Goal: Task Accomplishment & Management: Use online tool/utility

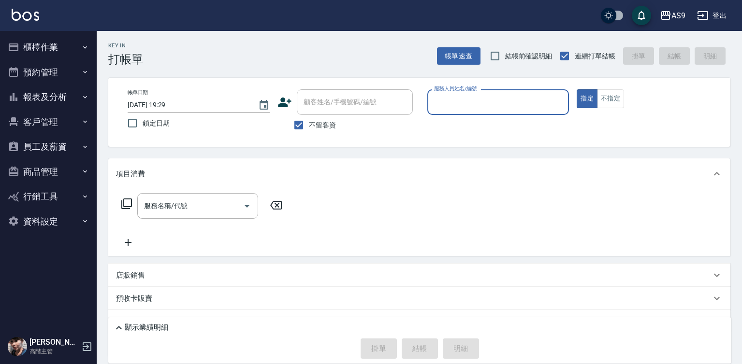
click at [474, 105] on input "服務人員姓名/編號" at bounding box center [497, 102] width 133 height 17
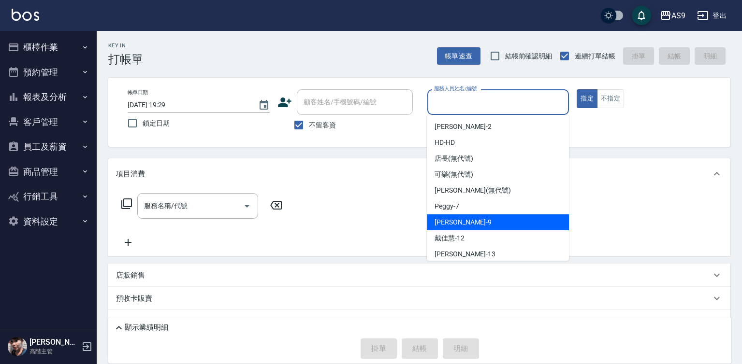
click at [467, 222] on div "[PERSON_NAME] -9" at bounding box center [498, 223] width 142 height 16
type input "[PERSON_NAME]-9"
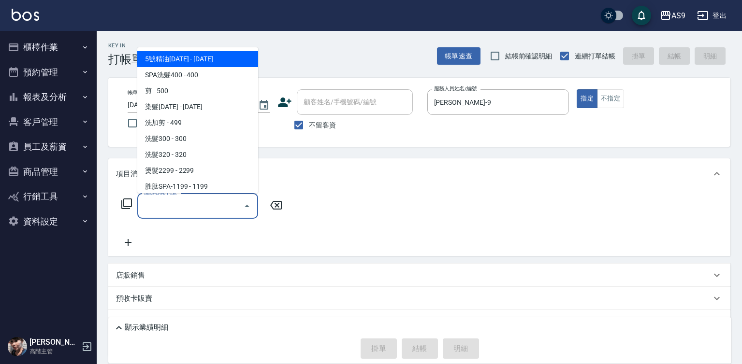
click at [189, 202] on input "服務名稱/代號" at bounding box center [191, 206] width 98 height 17
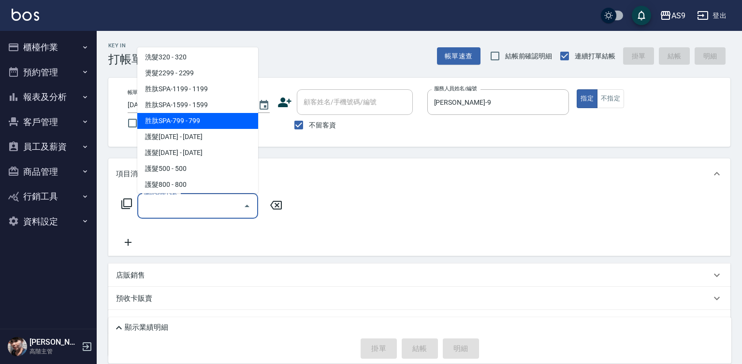
scroll to position [145, 0]
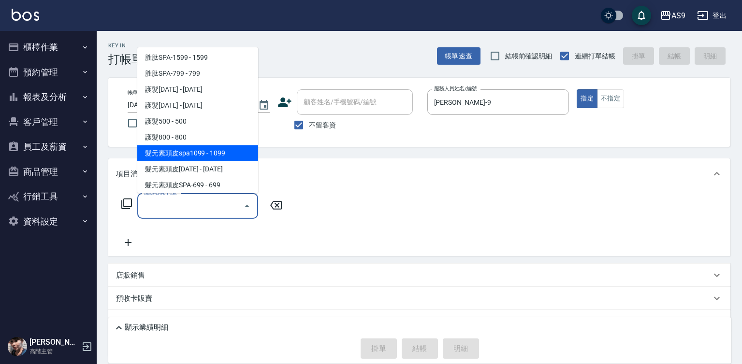
click at [223, 157] on span "髮元素頭皮spa1099 - 1099" at bounding box center [197, 153] width 121 height 16
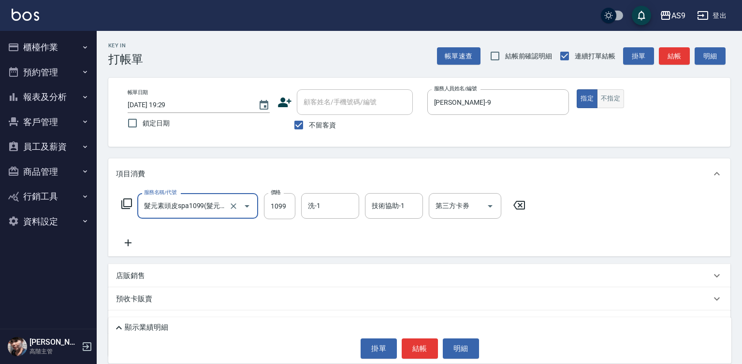
type input "髮元素頭皮spa1099"
click at [613, 98] on button "不指定" at bounding box center [610, 98] width 27 height 19
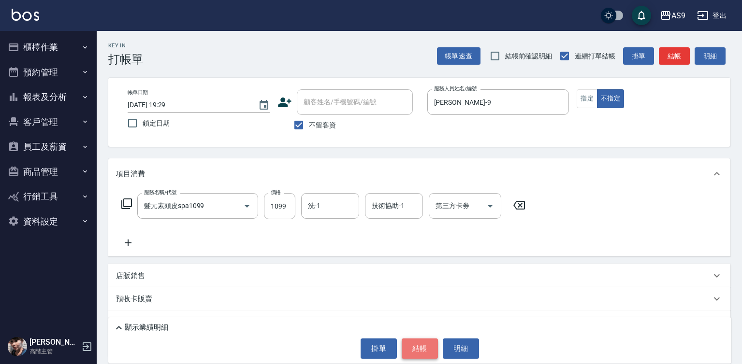
click at [421, 350] on button "結帳" at bounding box center [420, 349] width 36 height 20
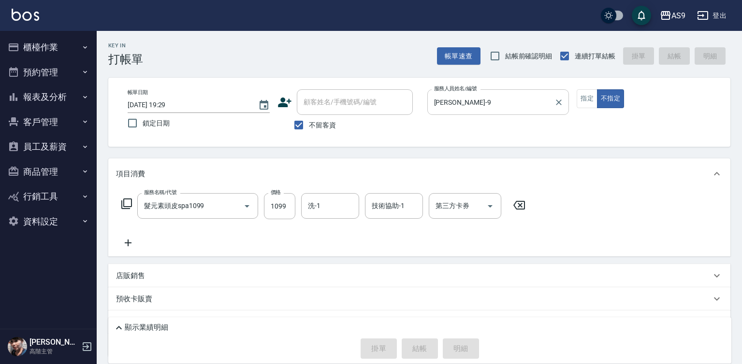
type input "[DATE] 19:47"
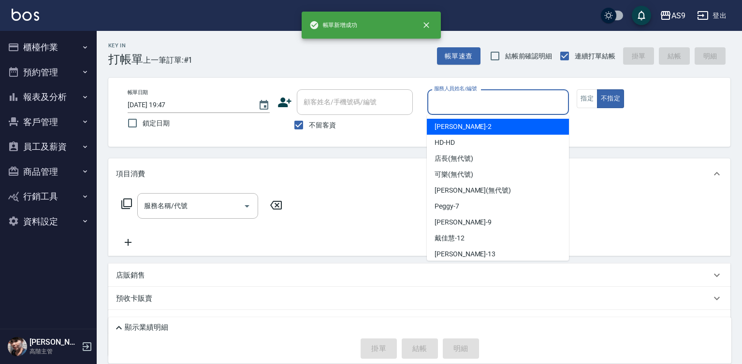
click at [457, 101] on input "服務人員姓名/編號" at bounding box center [497, 102] width 133 height 17
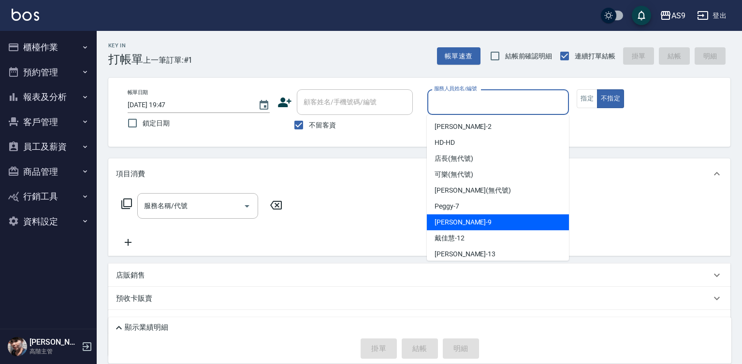
click at [466, 222] on div "[PERSON_NAME] -9" at bounding box center [498, 223] width 142 height 16
type input "[PERSON_NAME]-9"
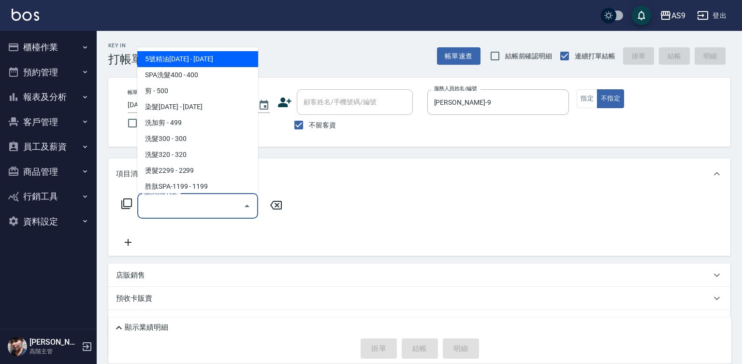
click at [214, 201] on input "服務名稱/代號" at bounding box center [191, 206] width 98 height 17
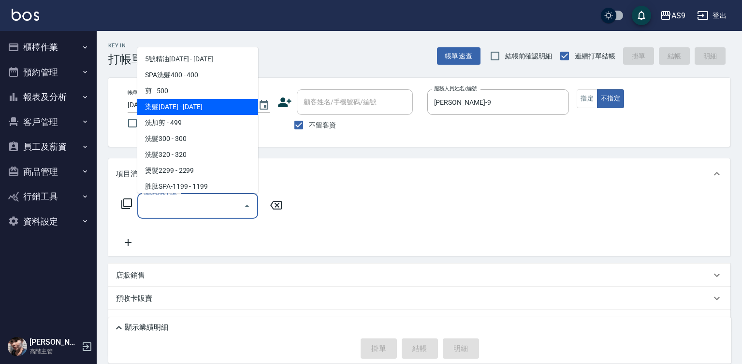
click at [185, 103] on span "染髮[DATE] - [DATE]" at bounding box center [197, 107] width 121 height 16
type input "染髮1500(染髮1500)"
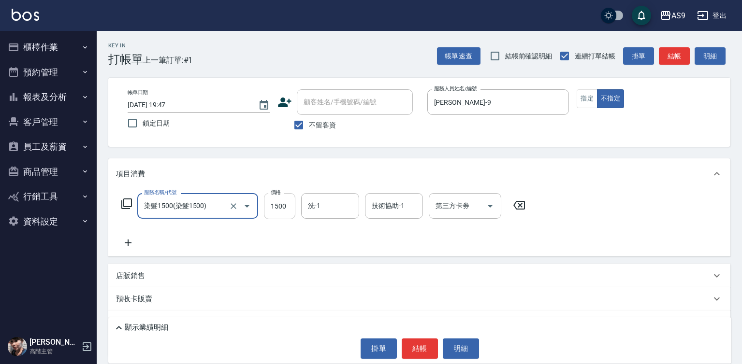
drag, startPoint x: 280, startPoint y: 215, endPoint x: 275, endPoint y: 212, distance: 5.0
click at [280, 214] on input "1500" at bounding box center [279, 206] width 31 height 26
click at [275, 212] on input "1500" at bounding box center [279, 206] width 31 height 26
click at [291, 208] on input "11290500" at bounding box center [279, 206] width 31 height 26
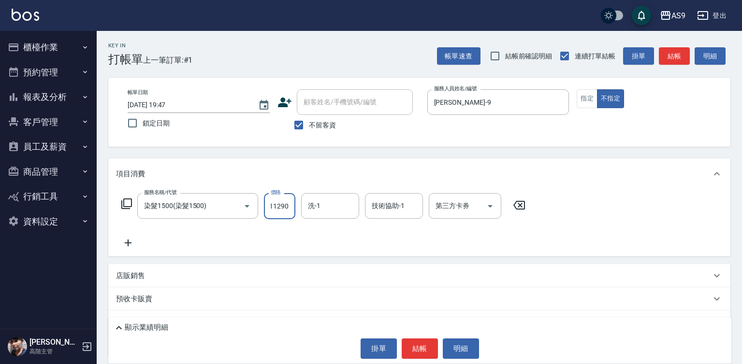
click at [291, 208] on input "11290500" at bounding box center [279, 206] width 31 height 26
type input "1290"
click at [590, 103] on button "指定" at bounding box center [586, 98] width 21 height 19
click at [415, 349] on button "結帳" at bounding box center [420, 349] width 36 height 20
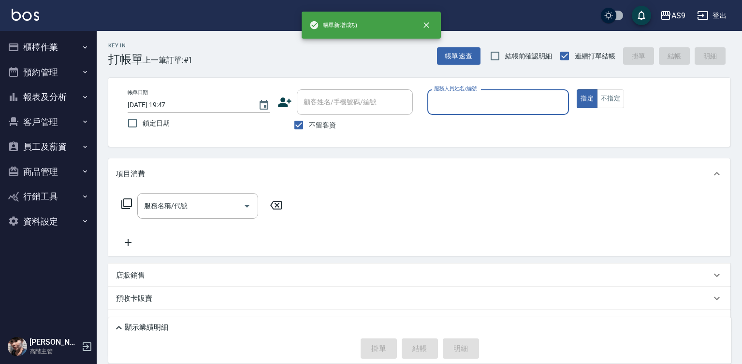
click at [465, 94] on div "服務人員姓名/編號 服務人員姓名/編號" at bounding box center [498, 102] width 142 height 26
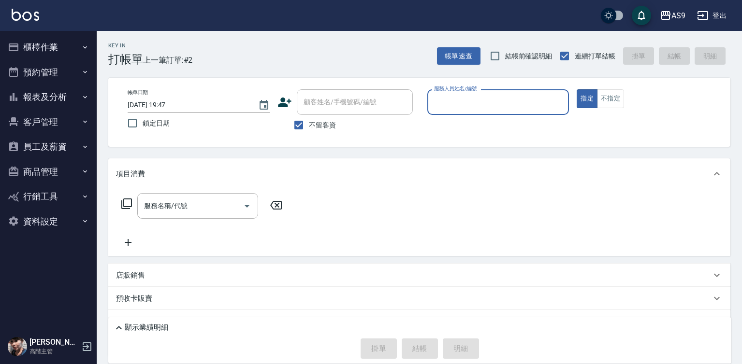
click at [458, 104] on input "服務人員姓名/編號" at bounding box center [497, 102] width 133 height 17
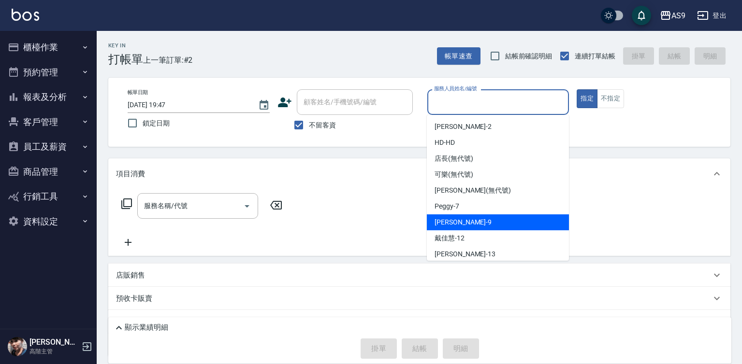
click at [472, 218] on div "[PERSON_NAME] -9" at bounding box center [498, 223] width 142 height 16
type input "[PERSON_NAME]-9"
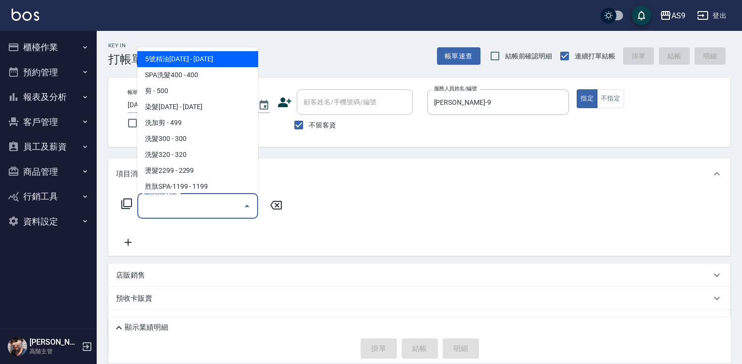
click at [223, 207] on input "服務名稱/代號" at bounding box center [191, 206] width 98 height 17
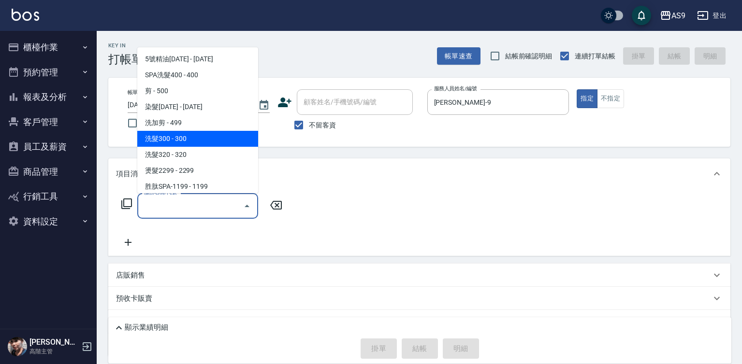
click at [194, 142] on span "洗髮300 - 300" at bounding box center [197, 139] width 121 height 16
type input "洗髮300(洗 髮300)"
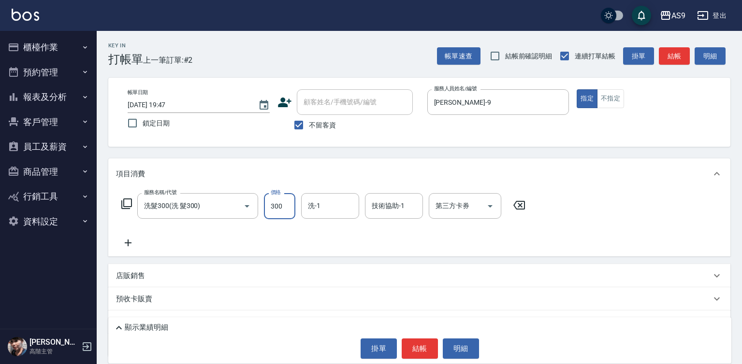
click at [270, 212] on input "300" at bounding box center [279, 206] width 31 height 26
type input "290"
click at [318, 212] on input "洗-1" at bounding box center [329, 206] width 49 height 17
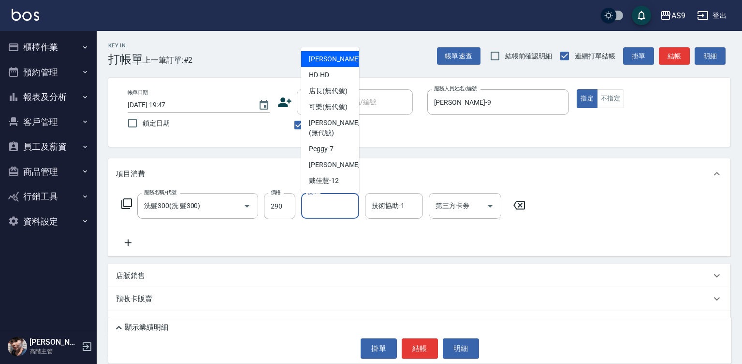
drag, startPoint x: 333, startPoint y: 65, endPoint x: 348, endPoint y: 114, distance: 51.5
click at [332, 64] on span "[PERSON_NAME]蘭 -2" at bounding box center [337, 59] width 57 height 10
type input "[PERSON_NAME]蘭-2"
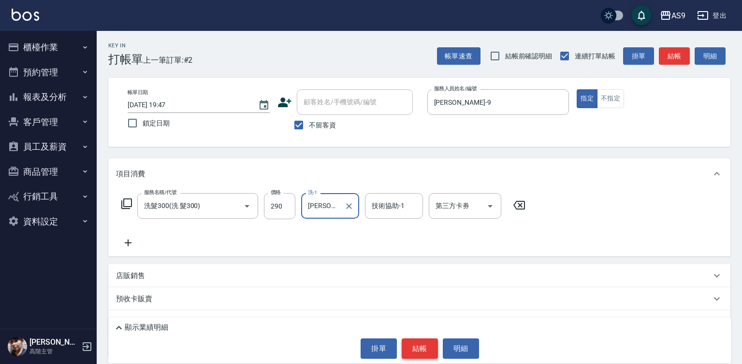
click at [423, 350] on button "結帳" at bounding box center [420, 349] width 36 height 20
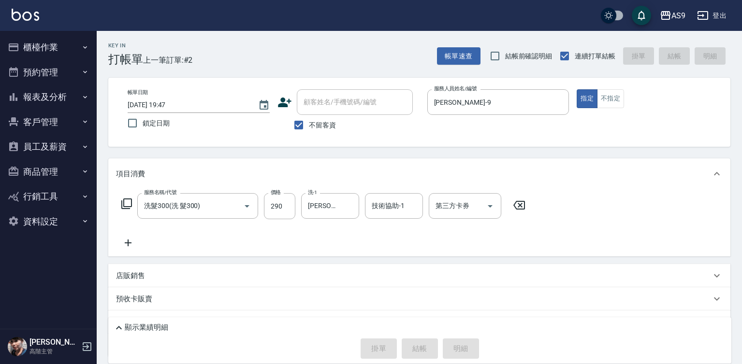
type input "[DATE] 19:48"
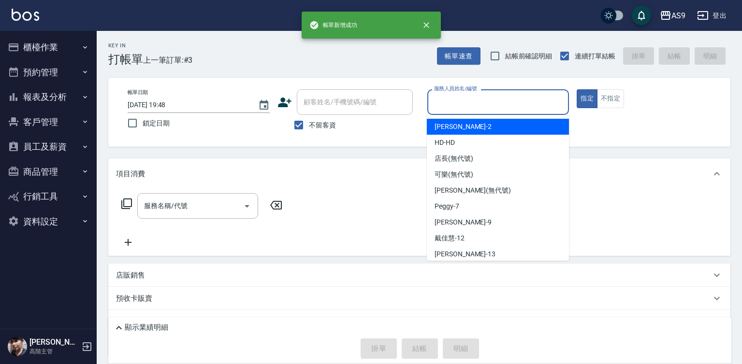
drag, startPoint x: 458, startPoint y: 102, endPoint x: 458, endPoint y: 154, distance: 52.2
click at [458, 105] on input "服務人員姓名/編號" at bounding box center [497, 102] width 133 height 17
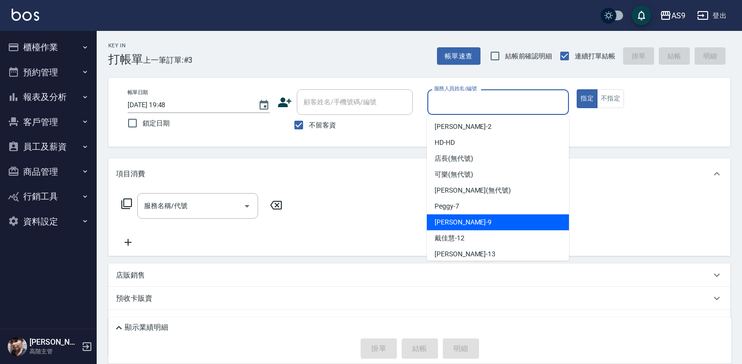
click at [457, 223] on span "[PERSON_NAME] -9" at bounding box center [462, 222] width 57 height 10
type input "[PERSON_NAME]-9"
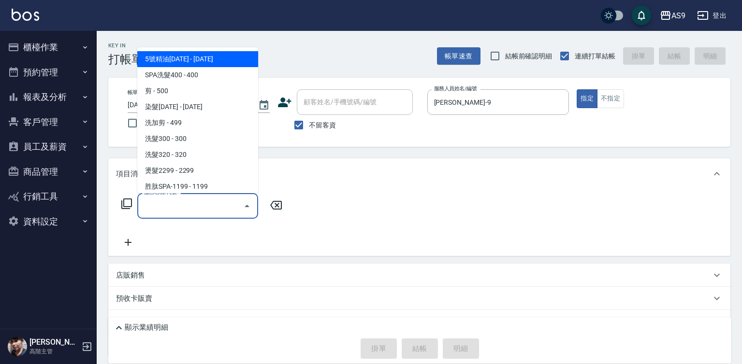
click at [201, 202] on input "服務名稱/代號" at bounding box center [191, 206] width 98 height 17
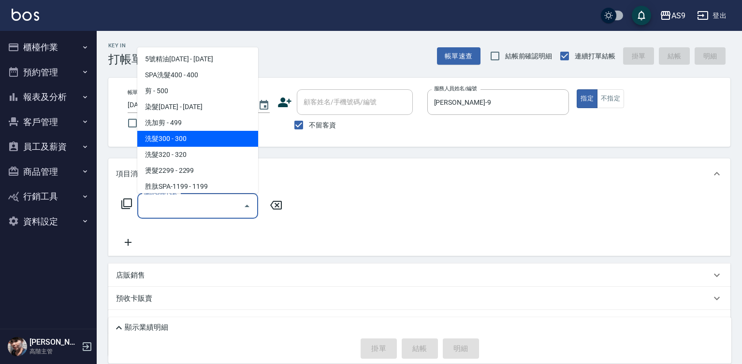
click at [203, 135] on span "洗髮300 - 300" at bounding box center [197, 139] width 121 height 16
type input "洗髮300(洗 髮300)"
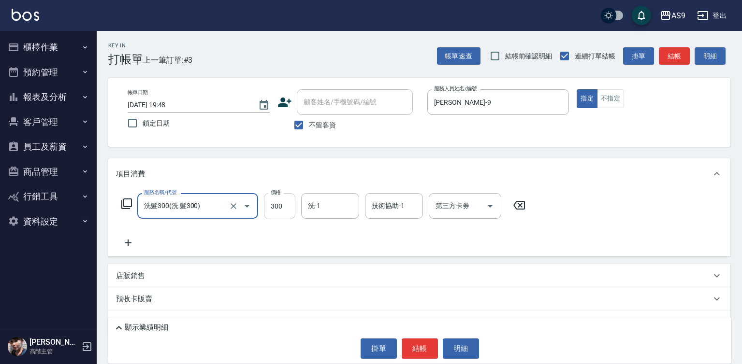
click at [283, 216] on input "300" at bounding box center [279, 206] width 31 height 26
type input "272"
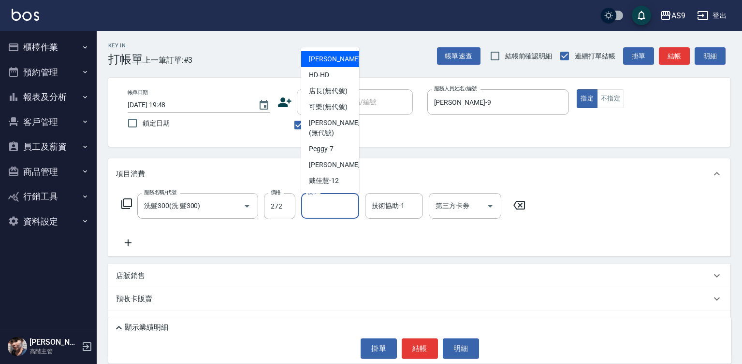
click at [315, 214] on input "洗-1" at bounding box center [329, 206] width 49 height 17
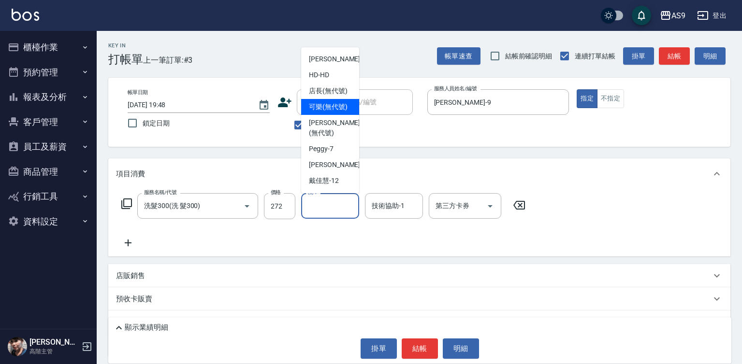
click at [328, 112] on span "可樂 (無代號)" at bounding box center [328, 107] width 39 height 10
type input "可樂(無代號)"
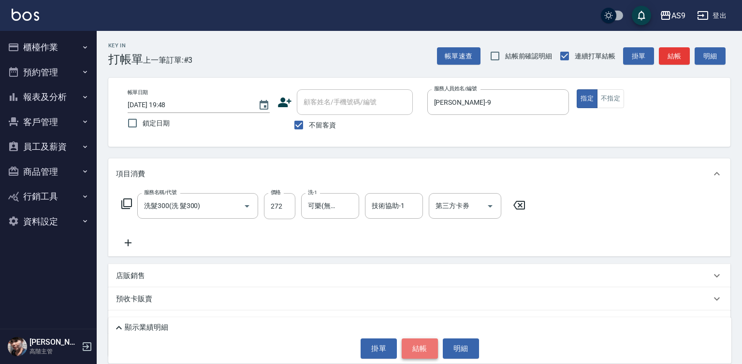
click at [419, 345] on button "結帳" at bounding box center [420, 349] width 36 height 20
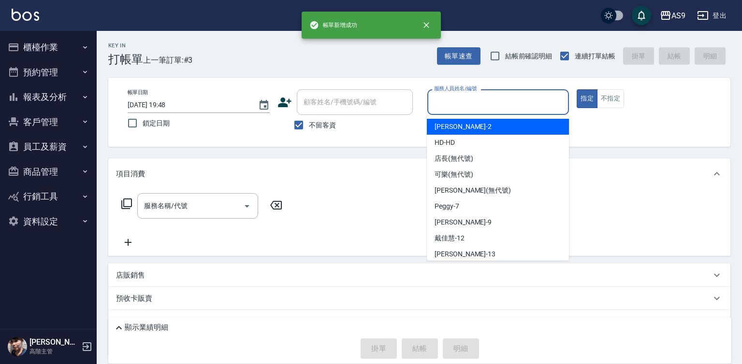
drag, startPoint x: 447, startPoint y: 97, endPoint x: 449, endPoint y: 130, distance: 33.4
click at [447, 100] on input "服務人員姓名/編號" at bounding box center [497, 102] width 133 height 17
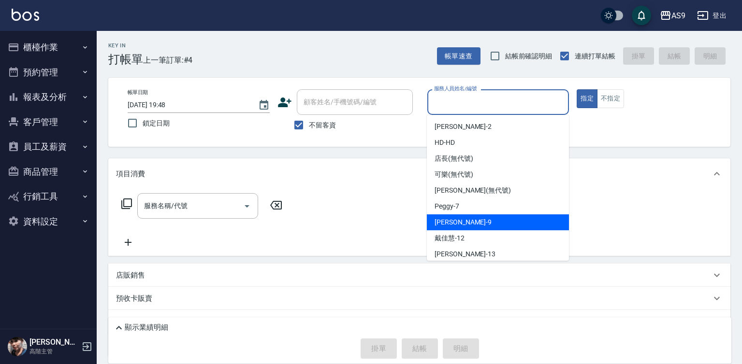
click at [465, 227] on div "[PERSON_NAME] -9" at bounding box center [498, 223] width 142 height 16
type input "[PERSON_NAME]-9"
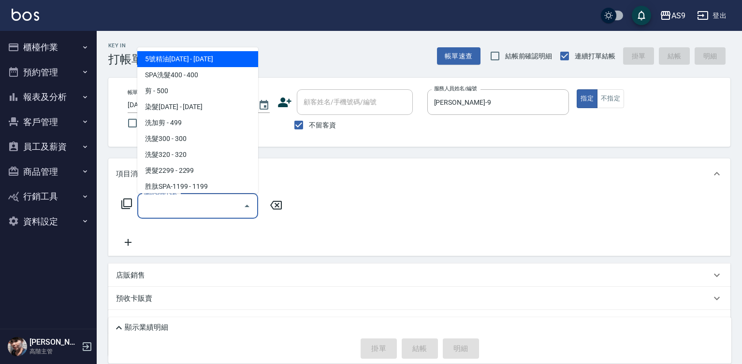
click at [187, 205] on input "服務名稱/代號" at bounding box center [191, 206] width 98 height 17
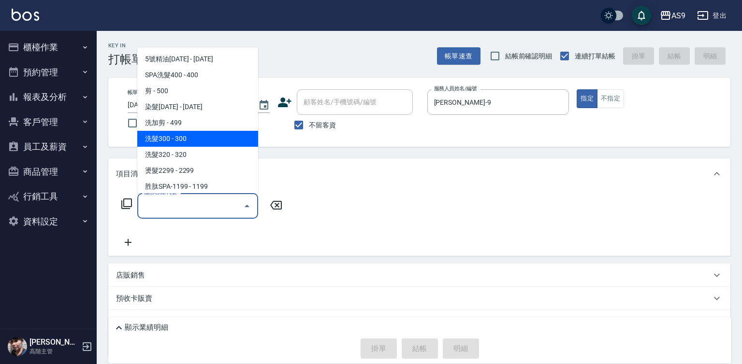
click at [187, 142] on span "洗髮300 - 300" at bounding box center [197, 139] width 121 height 16
type input "洗髮300(洗 髮300)"
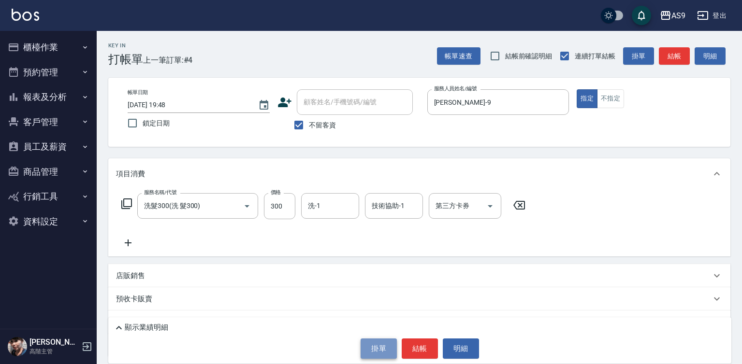
click at [392, 347] on button "掛單" at bounding box center [378, 349] width 36 height 20
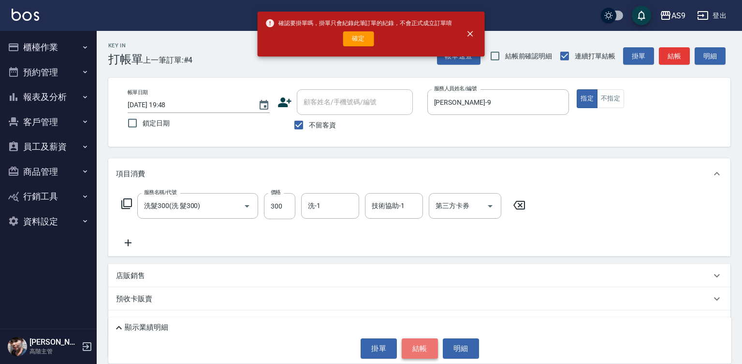
click at [417, 347] on button "結帳" at bounding box center [420, 349] width 36 height 20
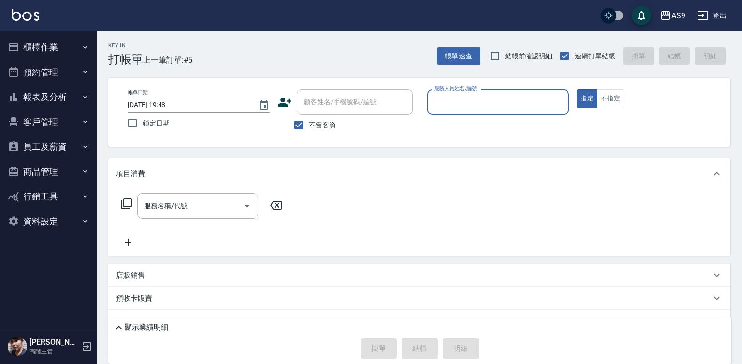
click at [465, 98] on input "服務人員姓名/編號" at bounding box center [497, 102] width 133 height 17
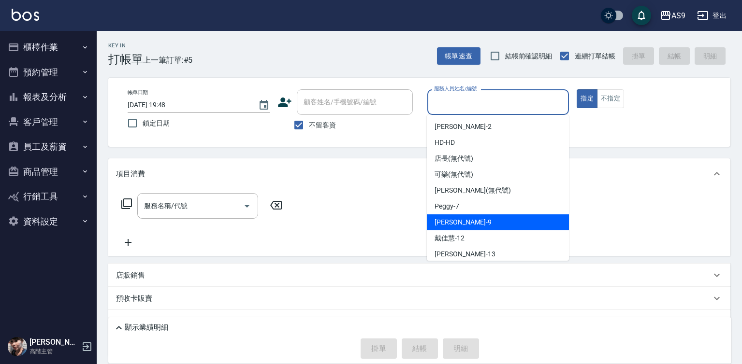
click at [459, 217] on span "[PERSON_NAME] -9" at bounding box center [462, 222] width 57 height 10
type input "[PERSON_NAME]-9"
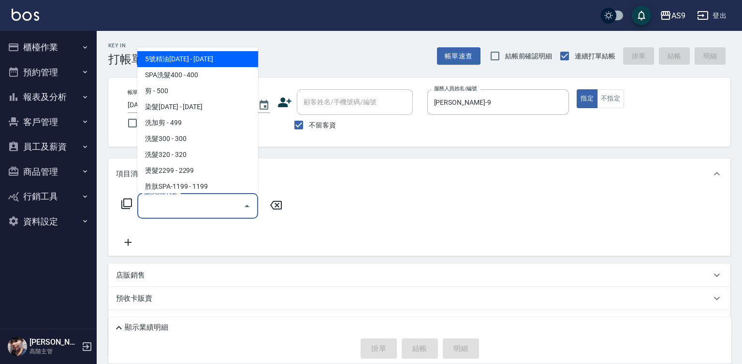
click at [188, 208] on input "服務名稱/代號" at bounding box center [191, 206] width 98 height 17
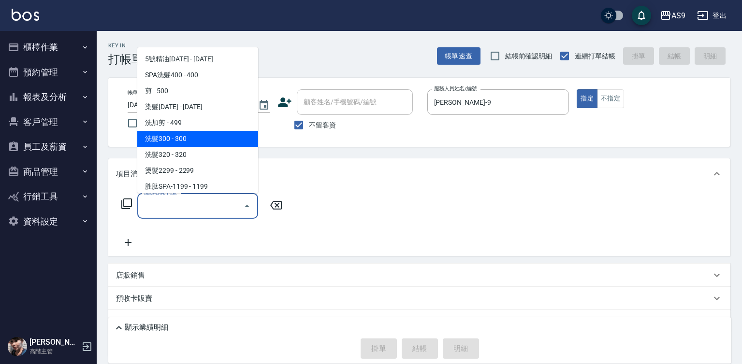
click at [192, 139] on span "洗髮300 - 300" at bounding box center [197, 139] width 121 height 16
type input "洗髮300(洗 髮300)"
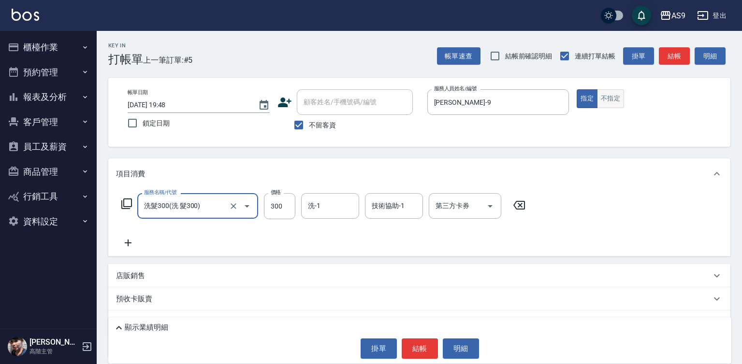
click at [617, 97] on button "不指定" at bounding box center [610, 98] width 27 height 19
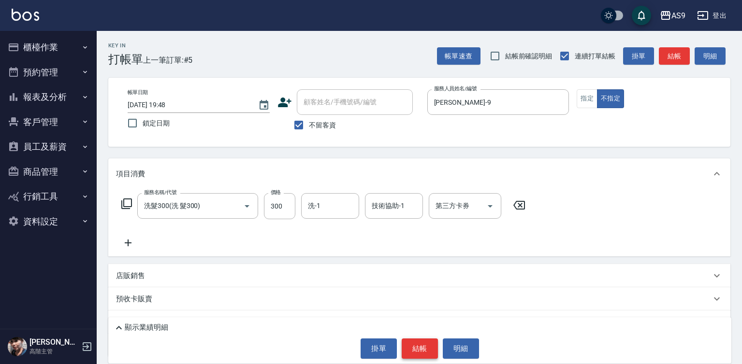
click at [412, 348] on button "結帳" at bounding box center [420, 349] width 36 height 20
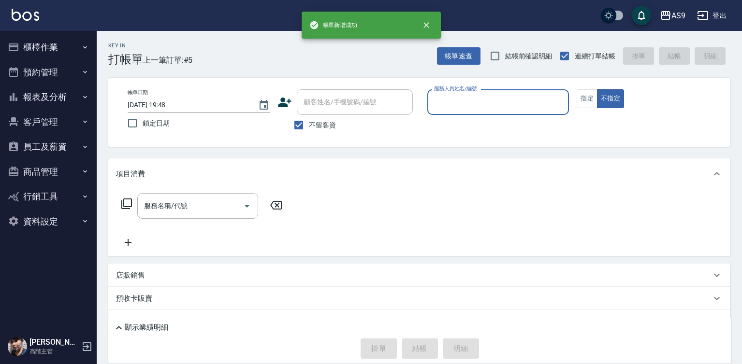
click at [478, 107] on input "服務人員姓名/編號" at bounding box center [497, 102] width 133 height 17
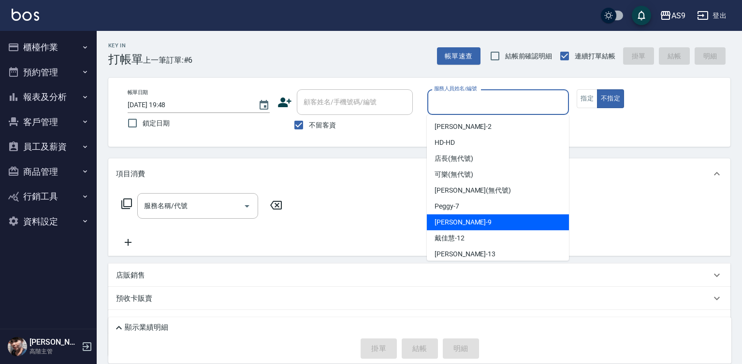
drag, startPoint x: 467, startPoint y: 221, endPoint x: 523, endPoint y: 187, distance: 64.8
click at [470, 221] on div "[PERSON_NAME] -9" at bounding box center [498, 223] width 142 height 16
type input "[PERSON_NAME]-9"
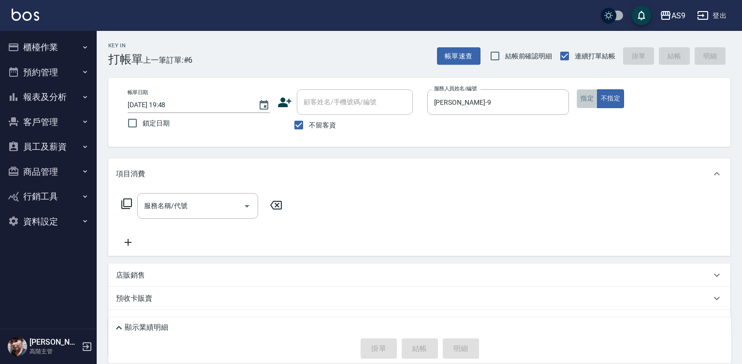
click at [590, 98] on button "指定" at bounding box center [586, 98] width 21 height 19
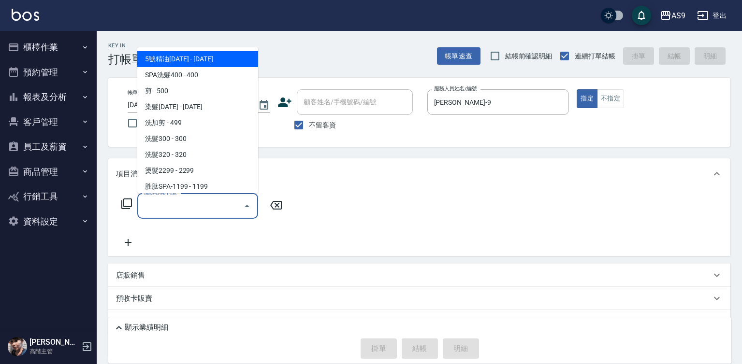
click at [216, 209] on input "服務名稱/代號" at bounding box center [191, 206] width 98 height 17
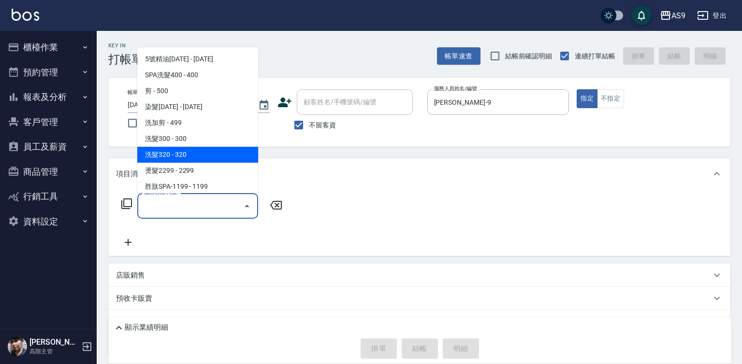
click at [191, 140] on span "洗髮300 - 300" at bounding box center [197, 139] width 121 height 16
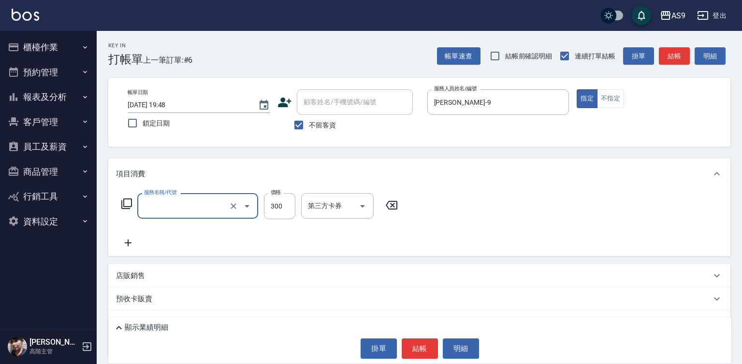
type input "洗髮300(洗 髮300)"
click at [274, 202] on input "300" at bounding box center [279, 206] width 31 height 26
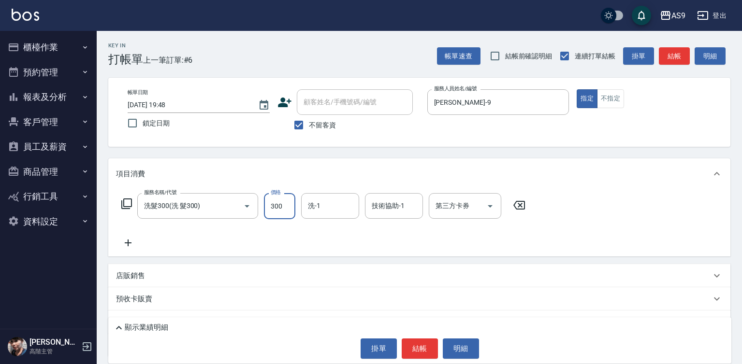
click at [274, 202] on input "300" at bounding box center [279, 206] width 31 height 26
type input "290"
click at [424, 350] on button "結帳" at bounding box center [420, 349] width 36 height 20
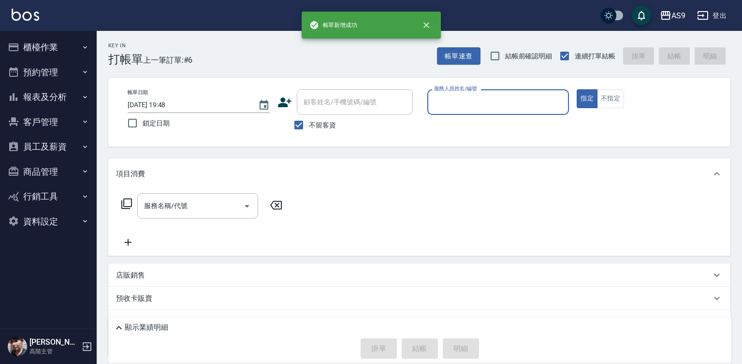
click at [453, 103] on input "服務人員姓名/編號" at bounding box center [497, 102] width 133 height 17
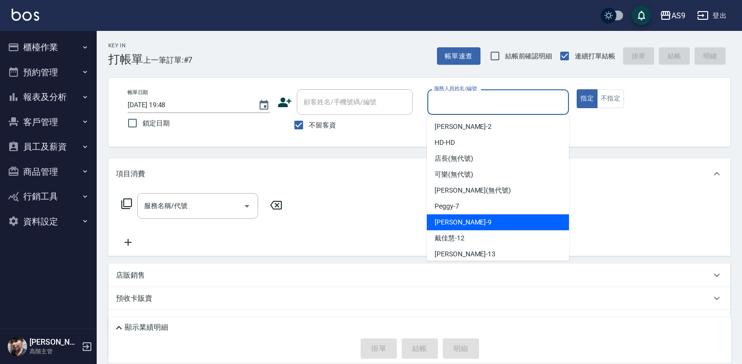
drag, startPoint x: 469, startPoint y: 220, endPoint x: 298, endPoint y: 215, distance: 171.1
click at [467, 221] on div "[PERSON_NAME] -9" at bounding box center [498, 223] width 142 height 16
type input "[PERSON_NAME]-9"
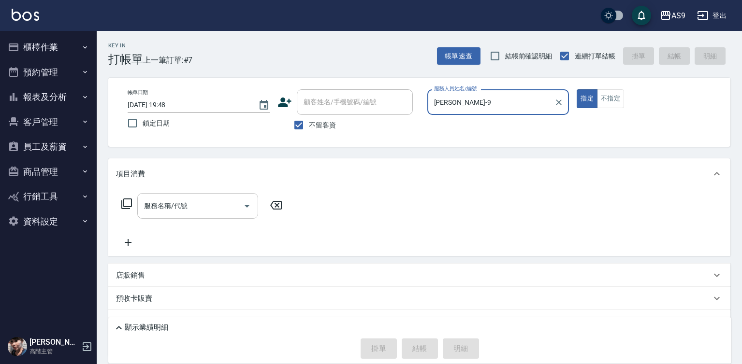
click at [208, 210] on input "服務名稱/代號" at bounding box center [191, 206] width 98 height 17
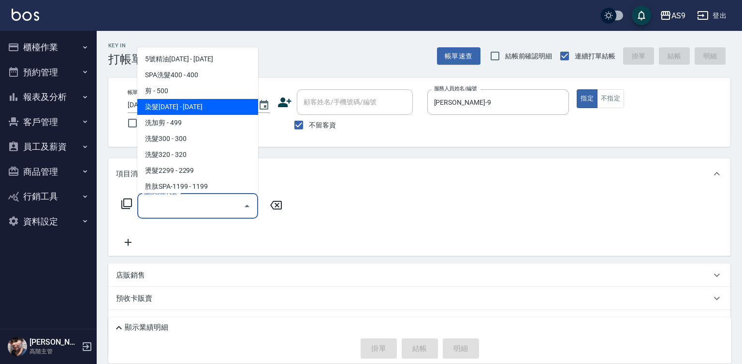
click at [209, 106] on span "染髮[DATE] - [DATE]" at bounding box center [197, 107] width 121 height 16
type input "染髮1500(染髮1500)"
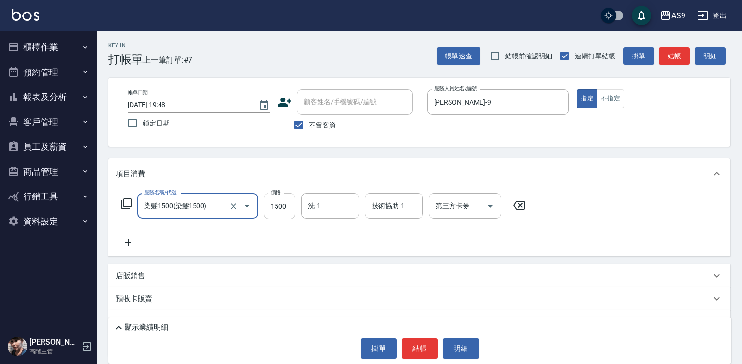
click at [273, 210] on input "1500" at bounding box center [279, 206] width 31 height 26
type input "1390"
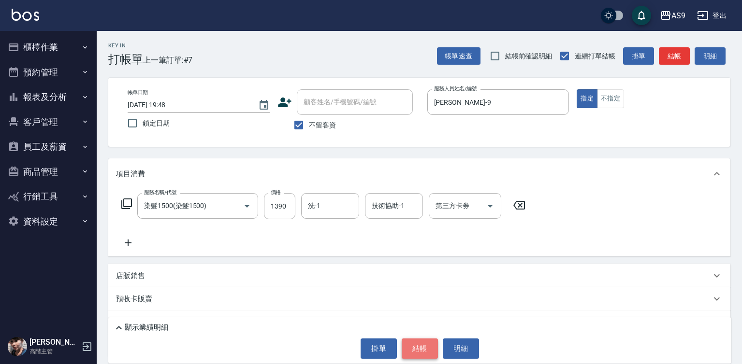
click at [422, 343] on button "結帳" at bounding box center [420, 349] width 36 height 20
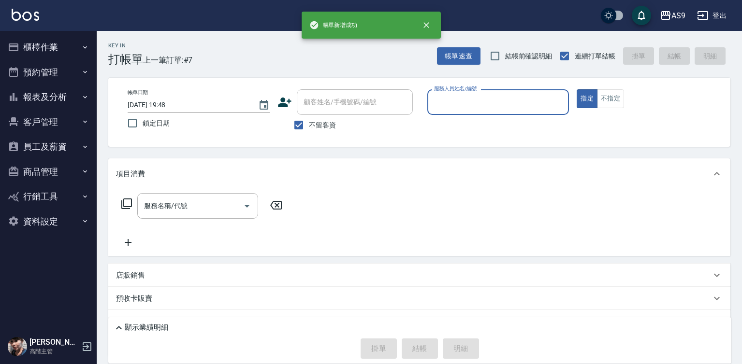
click at [467, 107] on input "服務人員姓名/編號" at bounding box center [497, 102] width 133 height 17
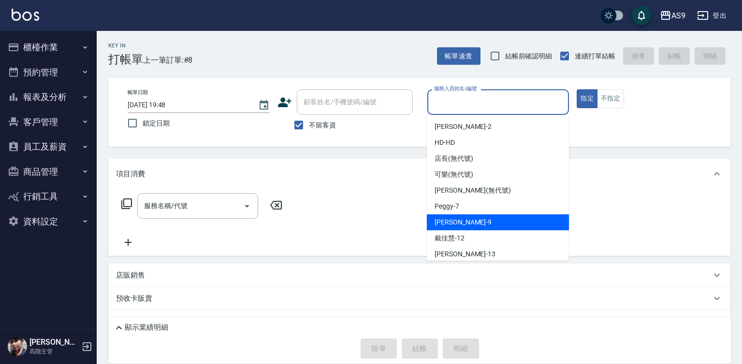
click at [471, 224] on div "[PERSON_NAME] -9" at bounding box center [498, 223] width 142 height 16
type input "[PERSON_NAME]-9"
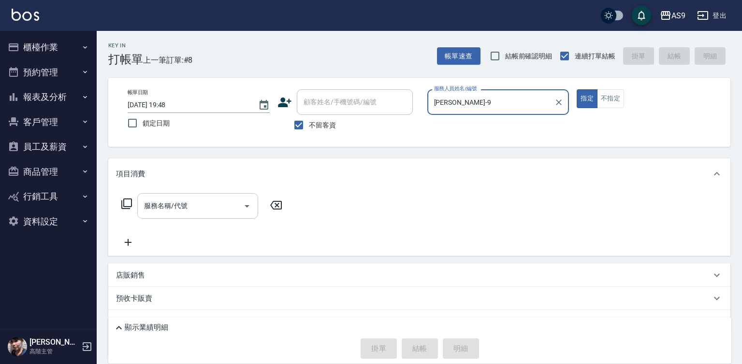
click at [230, 212] on input "服務名稱/代號" at bounding box center [191, 206] width 98 height 17
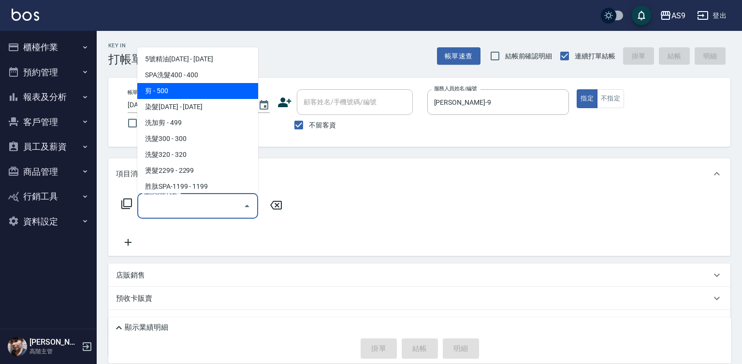
click at [194, 92] on span "剪 - 500" at bounding box center [197, 91] width 121 height 16
type input "剪(剪)"
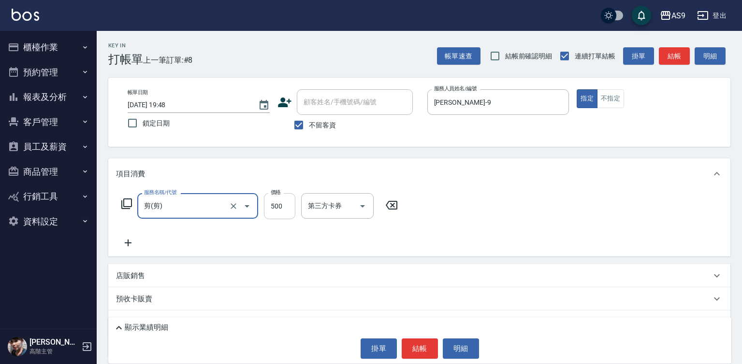
click at [290, 213] on input "500" at bounding box center [279, 206] width 31 height 26
type input "400"
click at [620, 97] on button "不指定" at bounding box center [610, 98] width 27 height 19
click at [419, 338] on div "顯示業績明細 掛單 結帳 明細" at bounding box center [419, 340] width 623 height 46
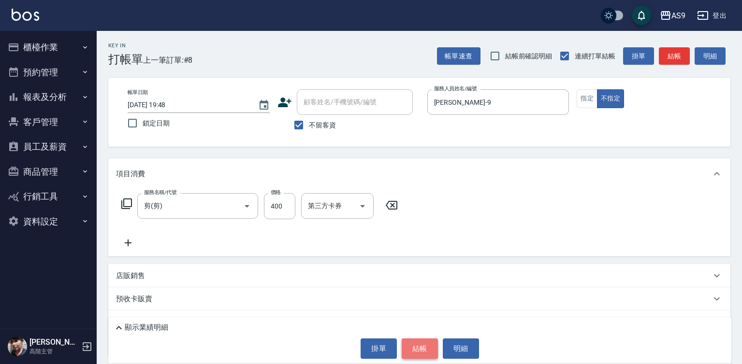
click at [409, 348] on button "結帳" at bounding box center [420, 349] width 36 height 20
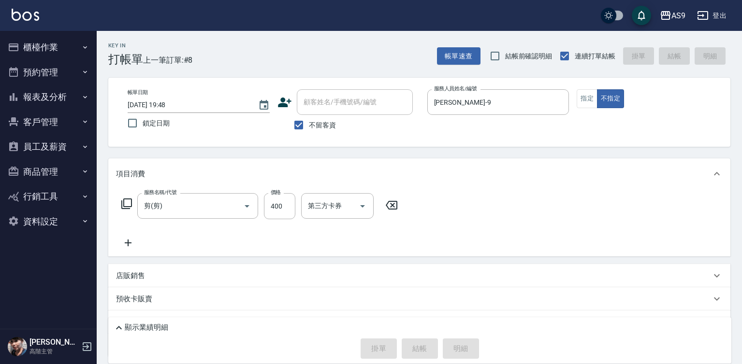
type input "[DATE] 19:49"
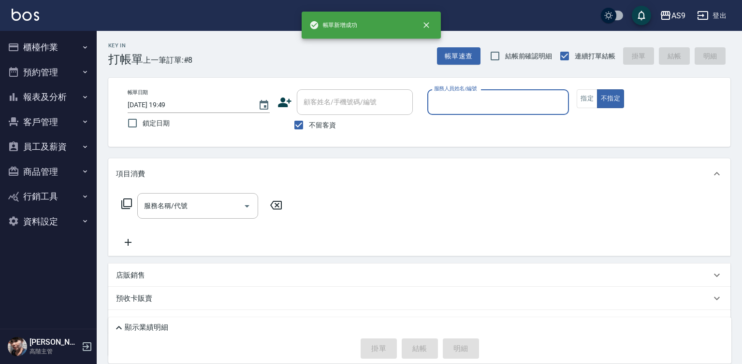
click at [476, 99] on input "服務人員姓名/編號" at bounding box center [497, 102] width 133 height 17
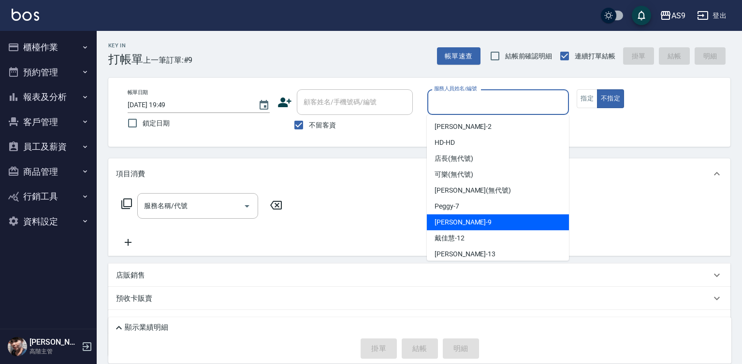
drag, startPoint x: 474, startPoint y: 223, endPoint x: 349, endPoint y: 213, distance: 125.6
click at [471, 223] on div "[PERSON_NAME] -9" at bounding box center [498, 223] width 142 height 16
type input "[PERSON_NAME]-9"
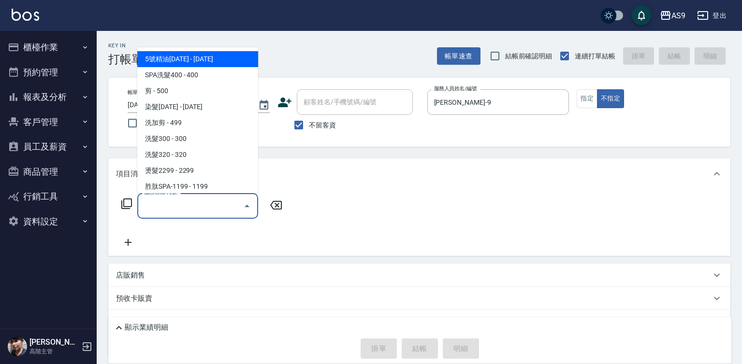
click at [227, 207] on input "服務名稱/代號" at bounding box center [191, 206] width 98 height 17
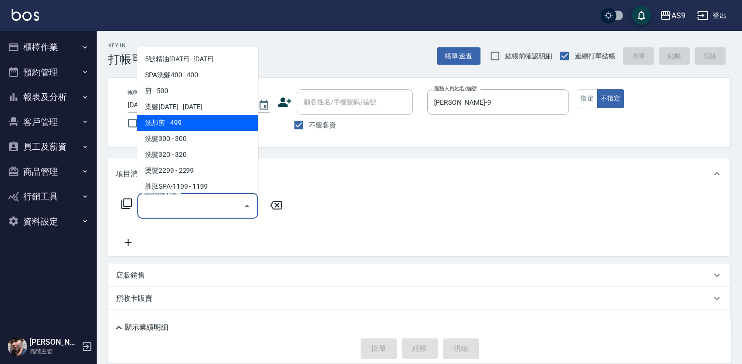
click at [192, 124] on span "洗加剪 - 499" at bounding box center [197, 123] width 121 height 16
type input "洗加剪(洗加剪)"
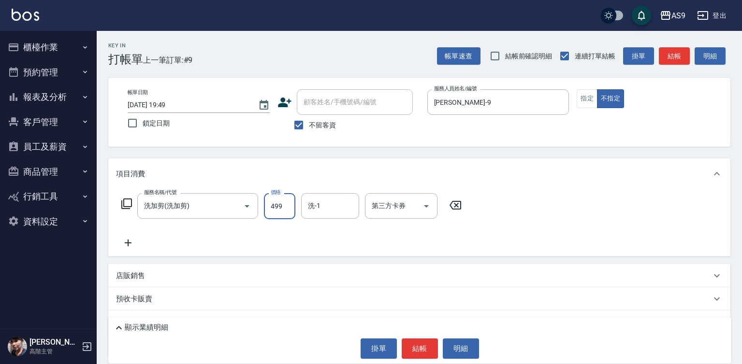
click at [280, 204] on input "499" at bounding box center [279, 206] width 31 height 26
type input "519"
click at [420, 344] on button "結帳" at bounding box center [420, 349] width 36 height 20
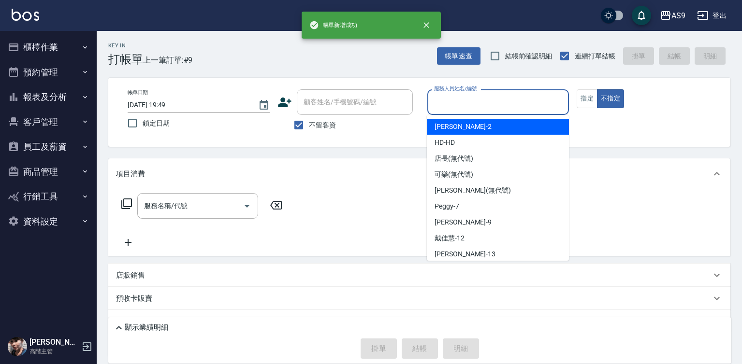
click at [459, 98] on input "服務人員姓名/編號" at bounding box center [497, 102] width 133 height 17
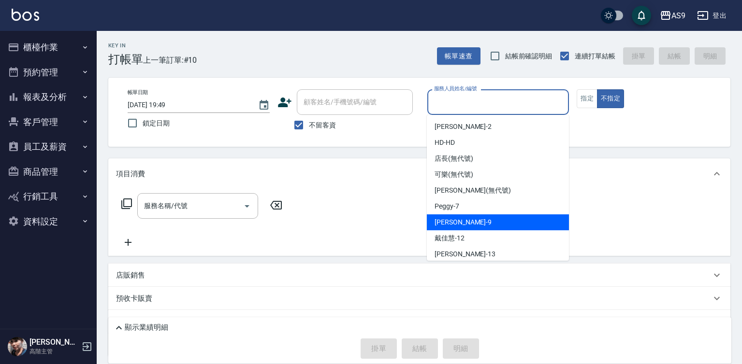
drag, startPoint x: 472, startPoint y: 219, endPoint x: 413, endPoint y: 225, distance: 59.7
click at [471, 223] on div "[PERSON_NAME] -9" at bounding box center [498, 223] width 142 height 16
type input "[PERSON_NAME]-9"
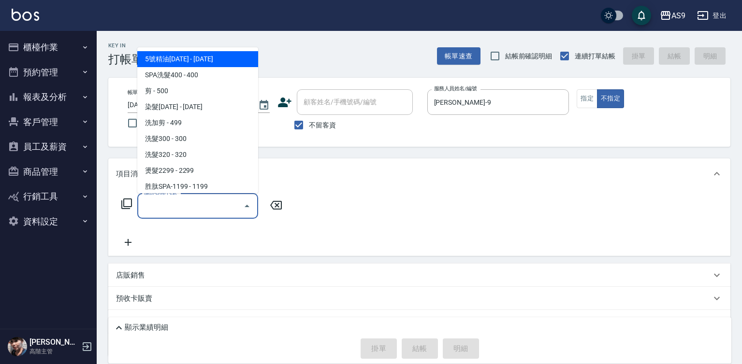
click at [208, 202] on input "服務名稱/代號" at bounding box center [191, 206] width 98 height 17
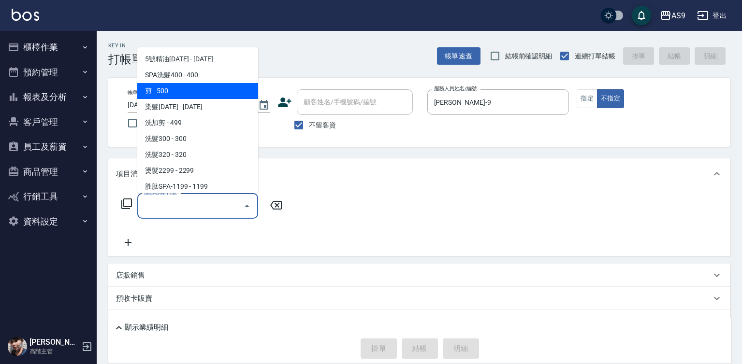
click at [206, 92] on span "剪 - 500" at bounding box center [197, 91] width 121 height 16
type input "剪(剪)"
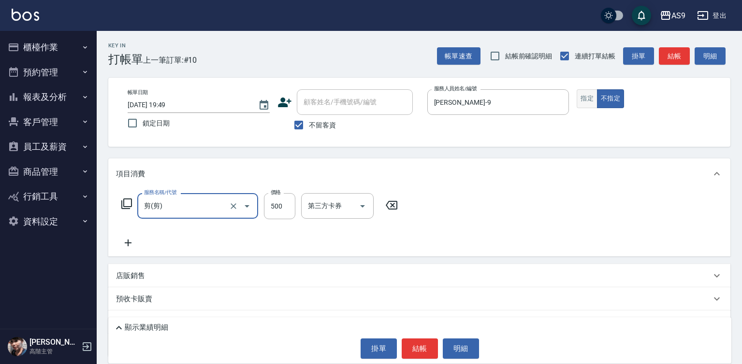
click at [592, 99] on button "指定" at bounding box center [586, 98] width 21 height 19
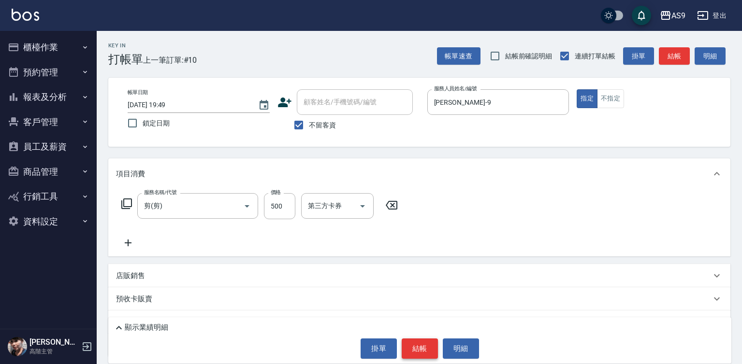
click at [420, 348] on button "結帳" at bounding box center [420, 349] width 36 height 20
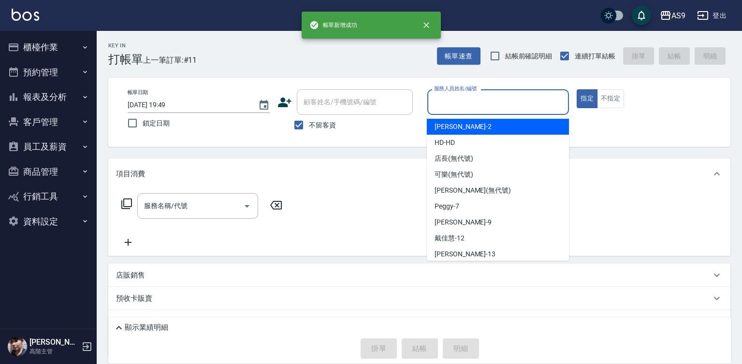
drag, startPoint x: 452, startPoint y: 100, endPoint x: 452, endPoint y: 128, distance: 28.0
click at [452, 101] on input "服務人員姓名/編號" at bounding box center [497, 102] width 133 height 17
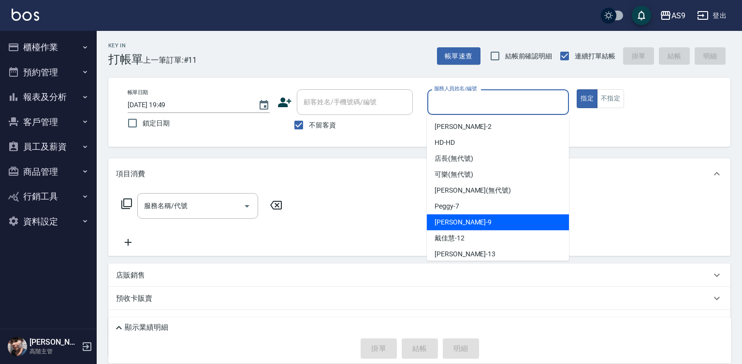
click at [459, 220] on span "[PERSON_NAME] -9" at bounding box center [462, 222] width 57 height 10
type input "[PERSON_NAME]-9"
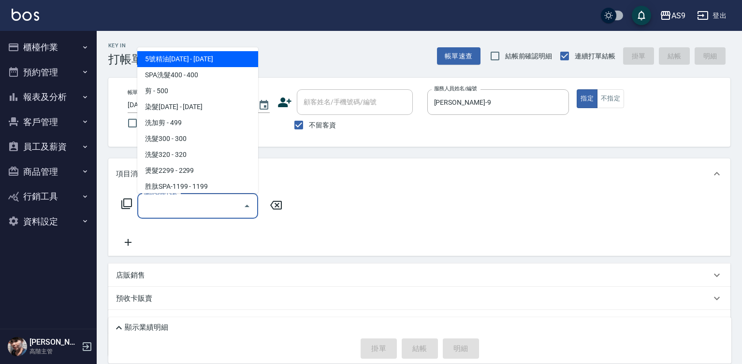
click at [194, 206] on input "服務名稱/代號" at bounding box center [191, 206] width 98 height 17
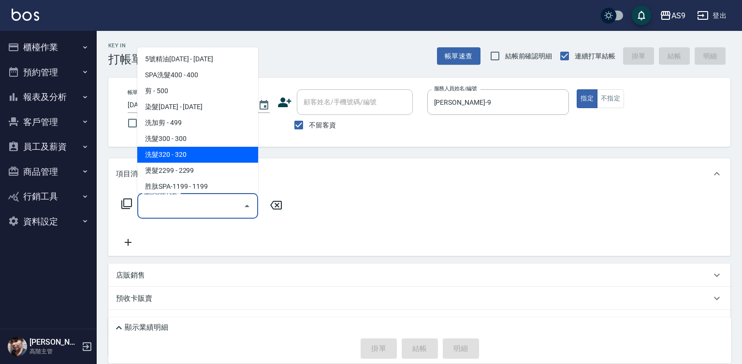
click at [194, 153] on span "洗髮320 - 320" at bounding box center [197, 155] width 121 height 16
type input "洗髮320(洗髮320)"
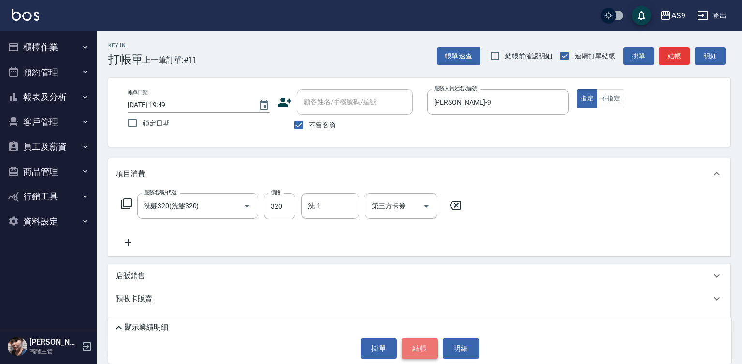
click at [417, 354] on button "結帳" at bounding box center [420, 349] width 36 height 20
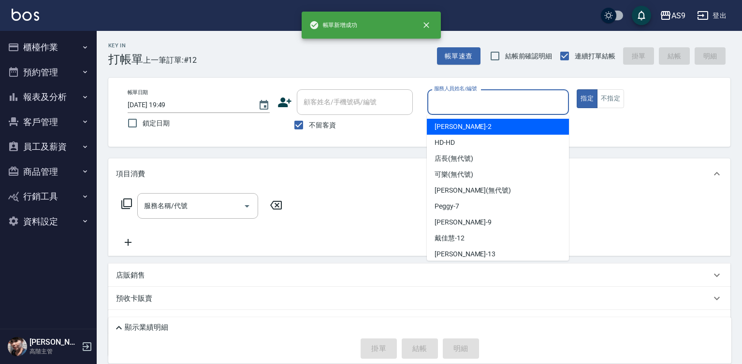
drag, startPoint x: 468, startPoint y: 101, endPoint x: 472, endPoint y: 171, distance: 69.7
click at [468, 102] on input "服務人員姓名/編號" at bounding box center [497, 102] width 133 height 17
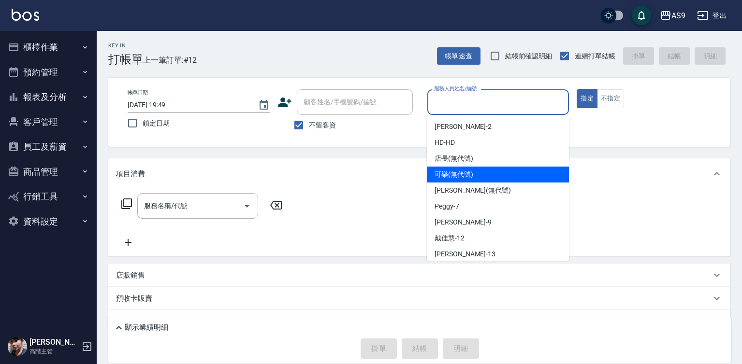
drag, startPoint x: 457, startPoint y: 176, endPoint x: 442, endPoint y: 179, distance: 14.8
click at [454, 176] on span "可樂 (無代號)" at bounding box center [453, 175] width 39 height 10
type input "可樂(無代號)"
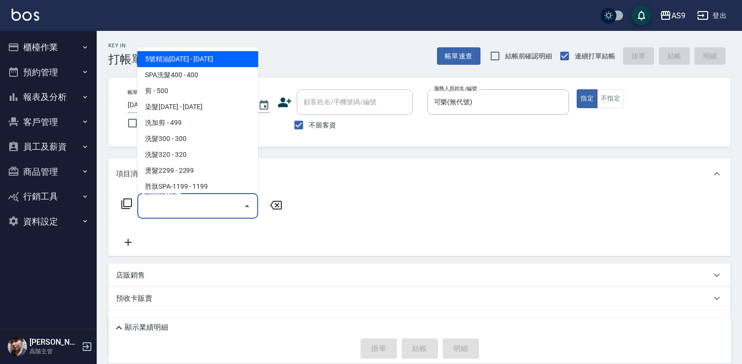
click at [180, 207] on input "服務名稱/代號" at bounding box center [191, 206] width 98 height 17
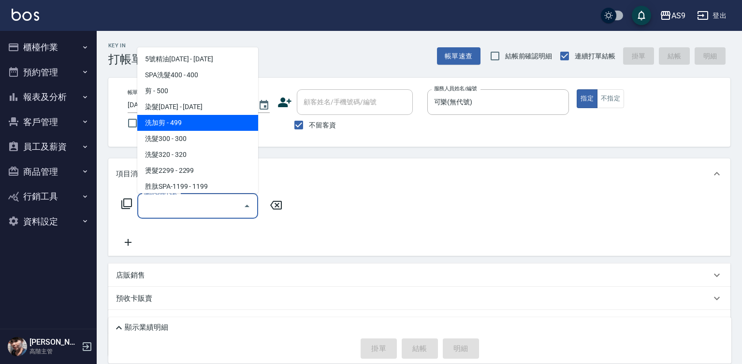
click at [188, 127] on span "洗加剪 - 499" at bounding box center [197, 123] width 121 height 16
type input "洗加剪(洗加剪)"
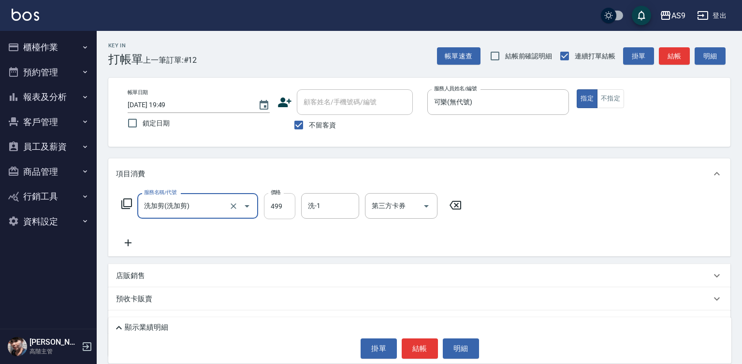
click at [280, 210] on input "499" at bounding box center [279, 206] width 31 height 26
type input "700"
click at [419, 344] on button "結帳" at bounding box center [420, 349] width 36 height 20
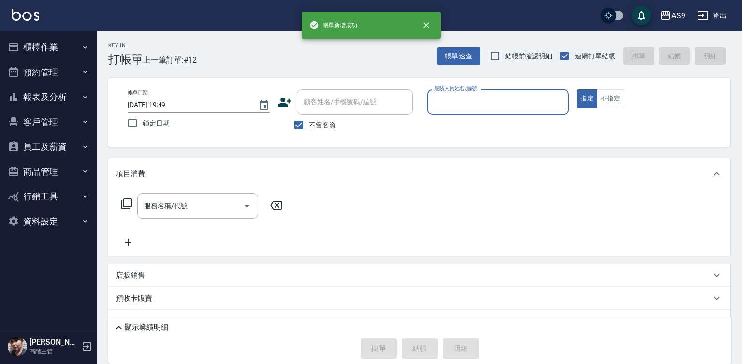
click at [457, 99] on input "服務人員姓名/編號" at bounding box center [497, 102] width 133 height 17
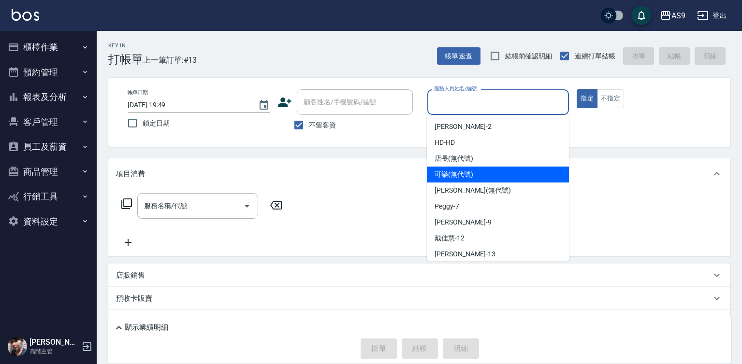
click at [460, 180] on div "可樂 (無代號)" at bounding box center [498, 175] width 142 height 16
type input "可樂(無代號)"
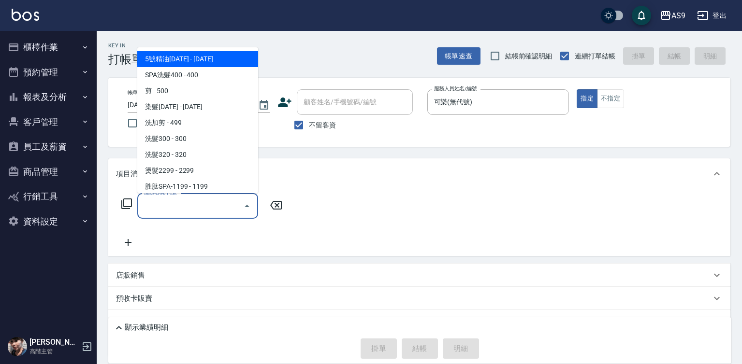
click at [207, 205] on input "服務名稱/代號" at bounding box center [191, 206] width 98 height 17
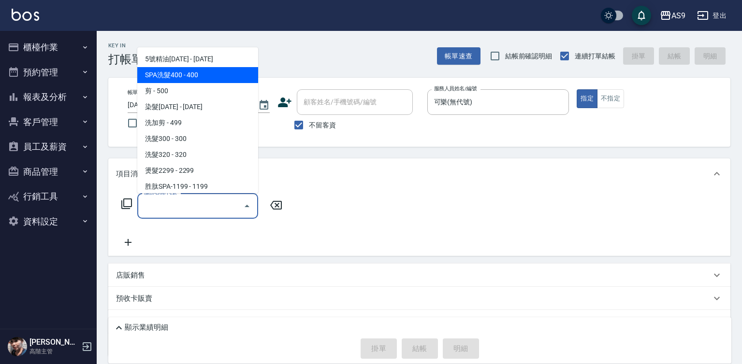
click at [196, 79] on span "SPA洗髮400 - 400" at bounding box center [197, 75] width 121 height 16
type input "SPA洗髮400(SPA洗髮400)"
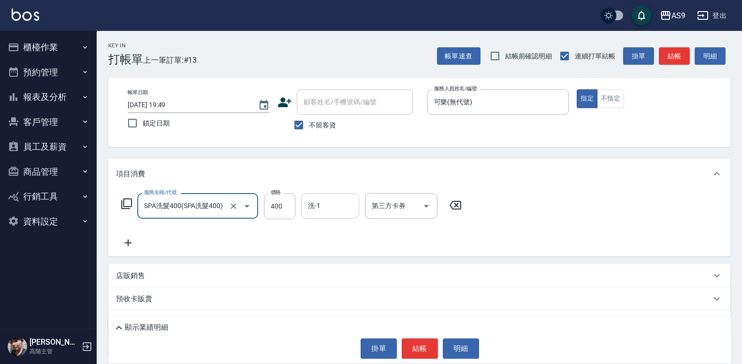
click at [329, 201] on div "洗-1" at bounding box center [330, 206] width 58 height 26
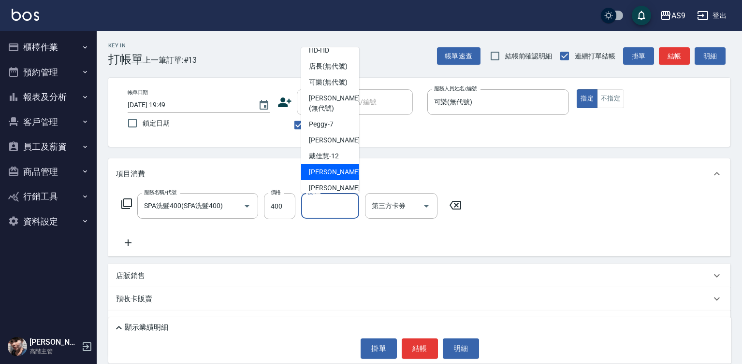
scroll to position [48, 0]
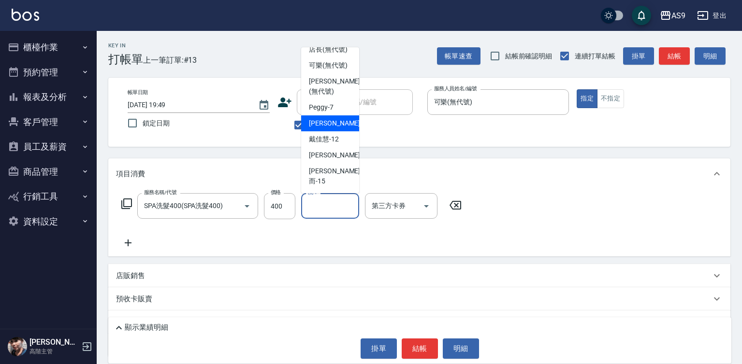
click at [334, 129] on span "[PERSON_NAME] -9" at bounding box center [337, 123] width 57 height 10
type input "[PERSON_NAME]-9"
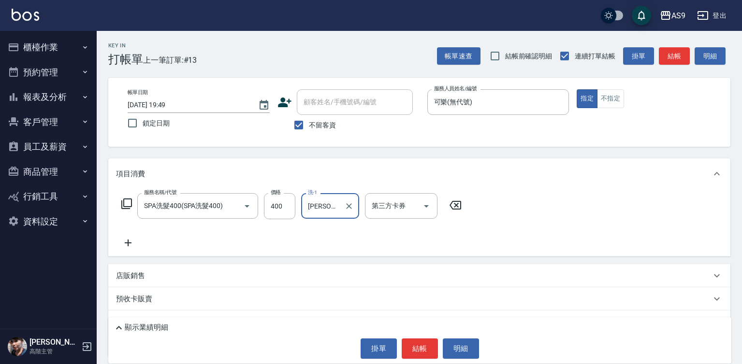
drag, startPoint x: 613, startPoint y: 99, endPoint x: 601, endPoint y: 119, distance: 24.3
click at [613, 99] on button "不指定" at bounding box center [610, 98] width 27 height 19
click at [418, 340] on button "結帳" at bounding box center [420, 349] width 36 height 20
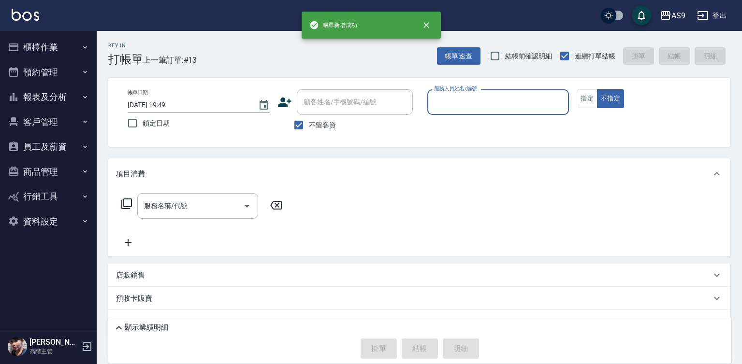
click at [468, 107] on input "服務人員姓名/編號" at bounding box center [497, 102] width 133 height 17
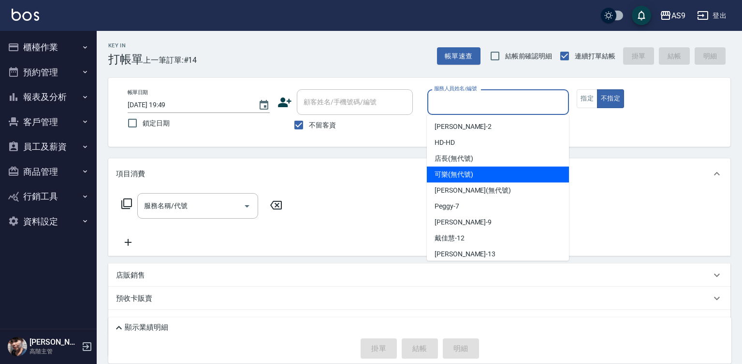
drag, startPoint x: 464, startPoint y: 181, endPoint x: 515, endPoint y: 152, distance: 59.1
click at [464, 179] on div "可樂 (無代號)" at bounding box center [498, 175] width 142 height 16
type input "可樂(無代號)"
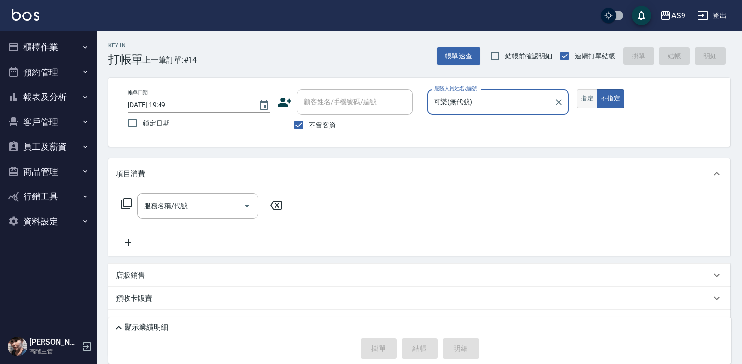
click at [579, 100] on button "指定" at bounding box center [586, 98] width 21 height 19
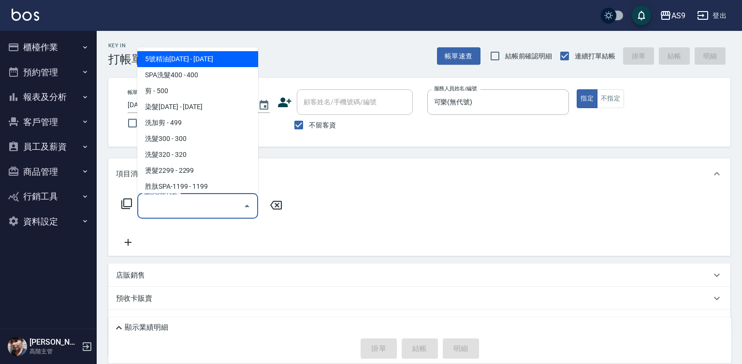
click at [226, 207] on input "服務名稱/代號" at bounding box center [191, 206] width 98 height 17
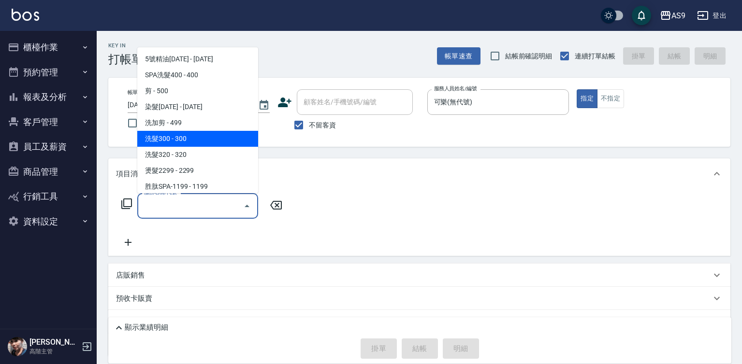
click at [185, 139] on span "洗髮300 - 300" at bounding box center [197, 139] width 121 height 16
type input "洗髮300(洗 髮300)"
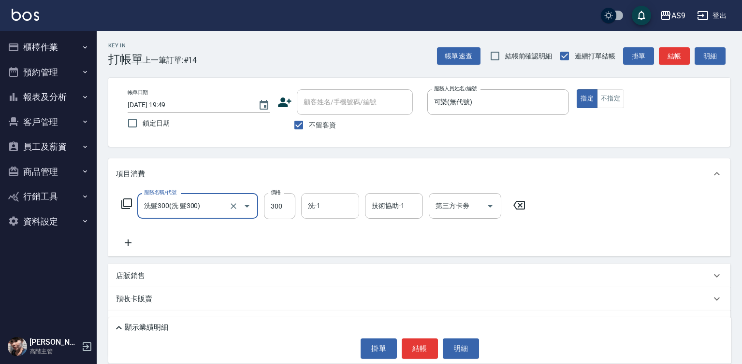
click at [350, 196] on div "洗-1" at bounding box center [330, 206] width 58 height 26
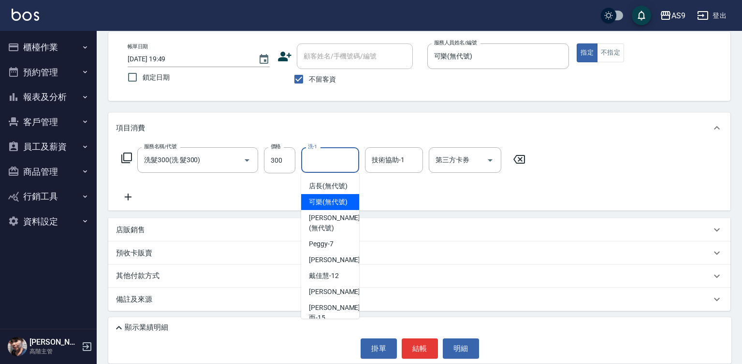
scroll to position [14, 0]
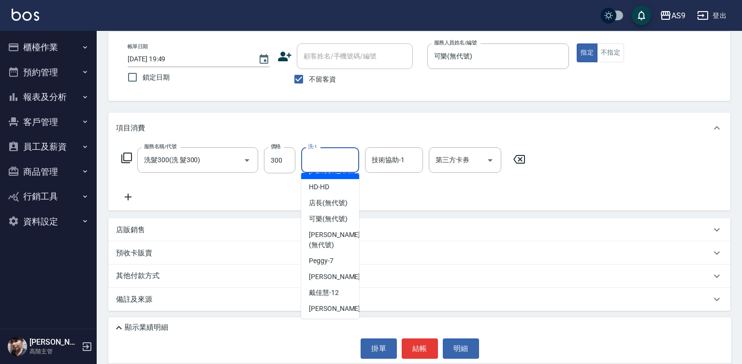
click at [337, 176] on span "[PERSON_NAME]蘭 -2" at bounding box center [337, 171] width 57 height 10
type input "[PERSON_NAME]蘭-2"
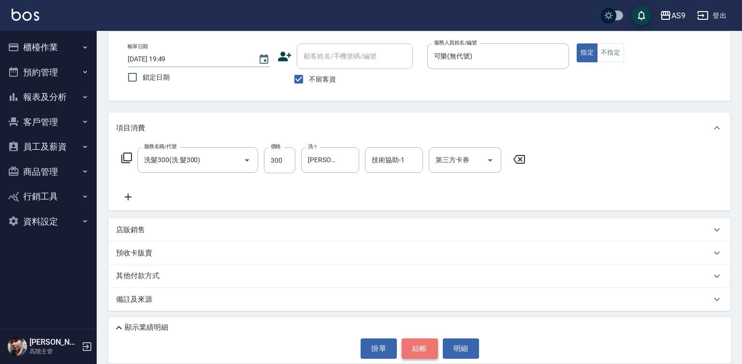
click at [421, 347] on button "結帳" at bounding box center [420, 349] width 36 height 20
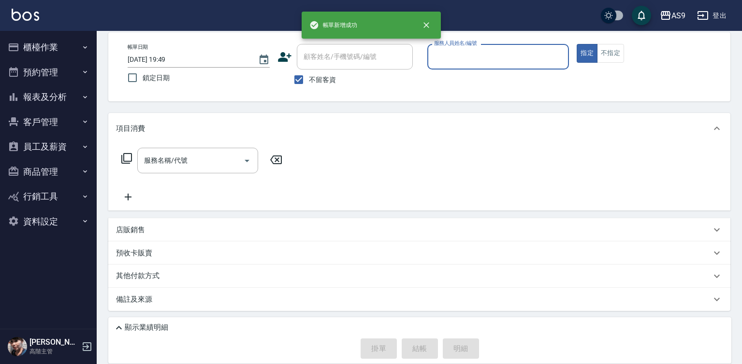
scroll to position [45, 0]
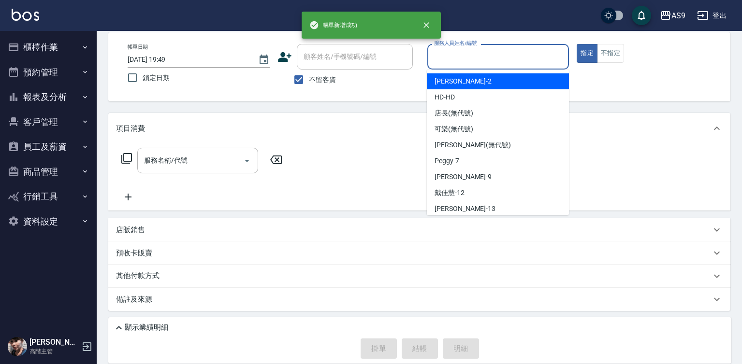
click at [460, 54] on input "服務人員姓名/編號" at bounding box center [497, 56] width 133 height 17
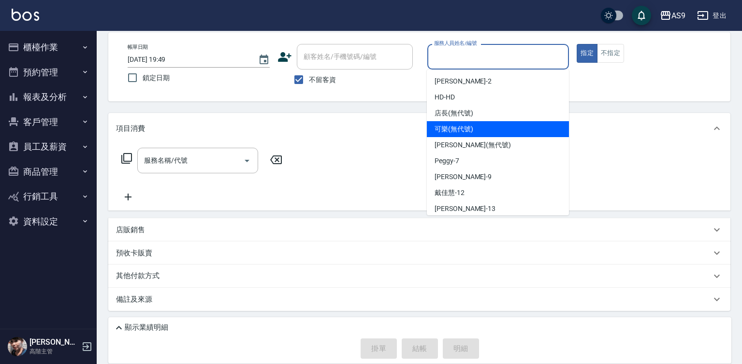
click at [454, 133] on span "可樂 (無代號)" at bounding box center [453, 129] width 39 height 10
type input "可樂(無代號)"
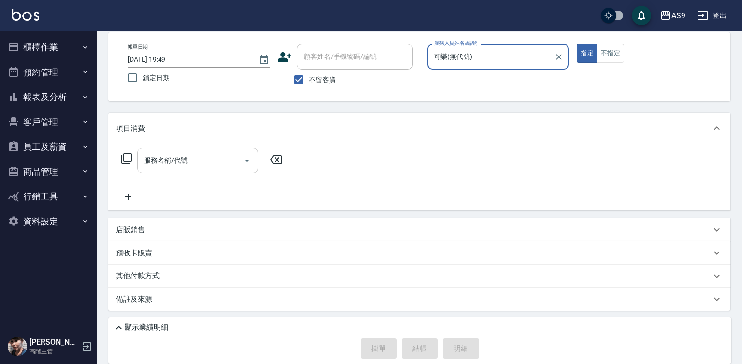
click at [172, 172] on div "服務名稱/代號" at bounding box center [197, 161] width 121 height 26
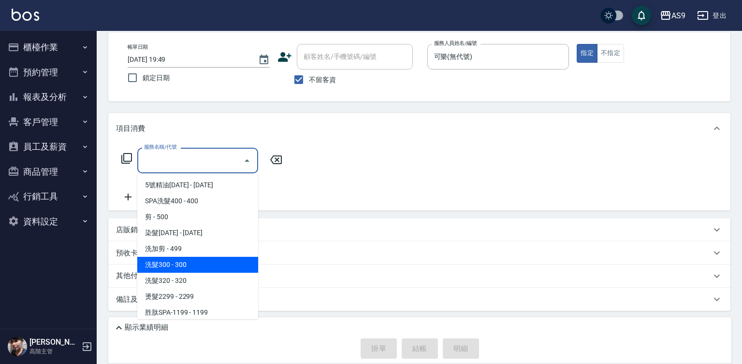
drag, startPoint x: 191, startPoint y: 267, endPoint x: 286, endPoint y: 192, distance: 120.7
click at [192, 268] on span "洗髮300 - 300" at bounding box center [197, 265] width 121 height 16
type input "洗髮300(洗 髮300)"
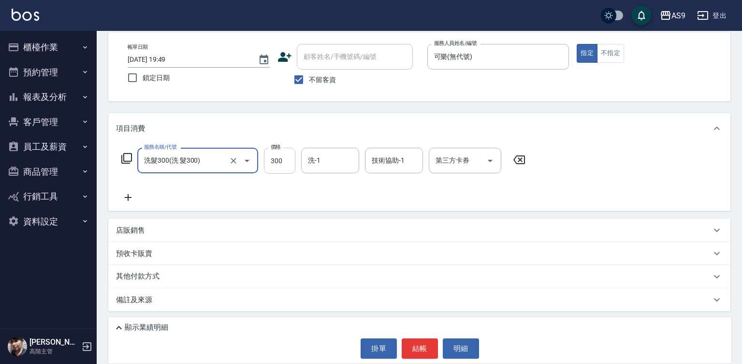
click at [278, 159] on input "300" at bounding box center [279, 161] width 31 height 26
click at [279, 164] on input "2270" at bounding box center [279, 161] width 31 height 26
type input "227"
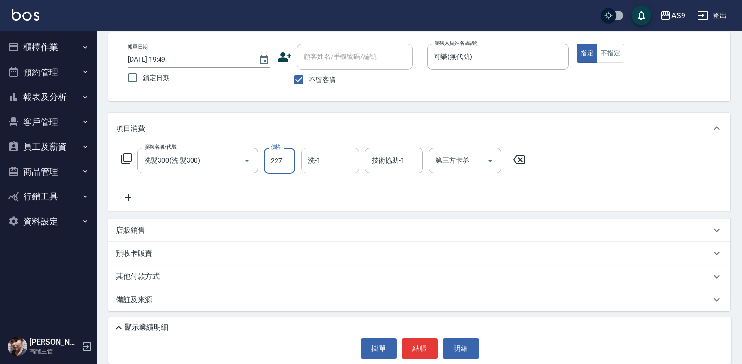
click at [330, 162] on input "洗-1" at bounding box center [329, 160] width 49 height 17
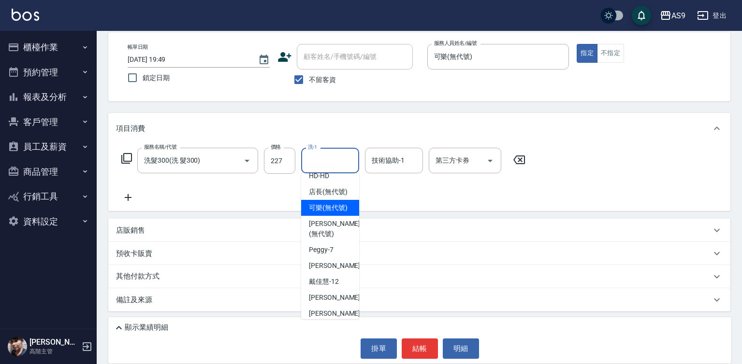
scroll to position [62, 0]
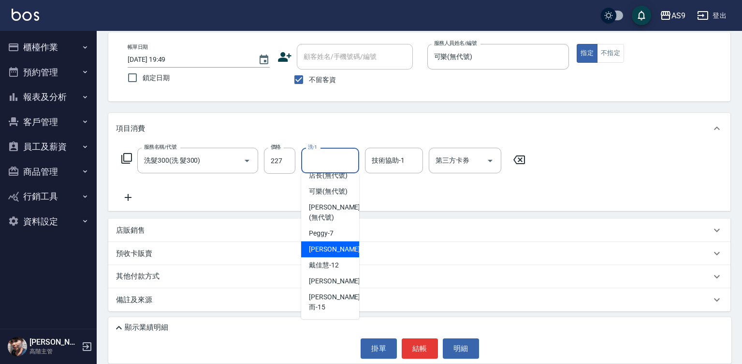
click at [329, 255] on span "[PERSON_NAME] -9" at bounding box center [337, 249] width 57 height 10
type input "[PERSON_NAME]-9"
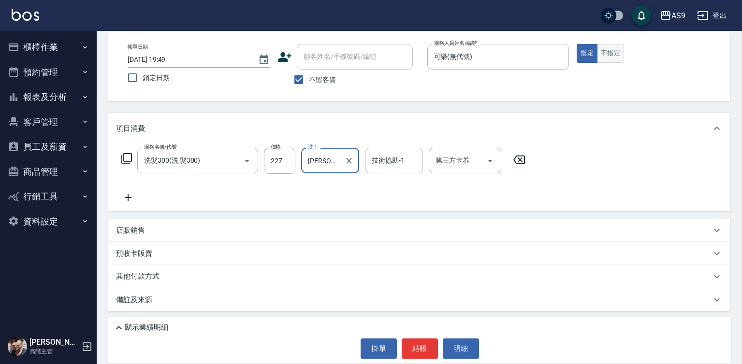
click at [607, 54] on button "不指定" at bounding box center [610, 53] width 27 height 19
click at [421, 350] on button "結帳" at bounding box center [420, 349] width 36 height 20
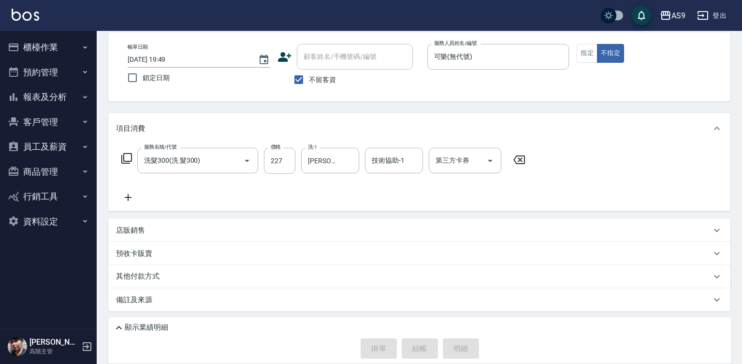
type input "[DATE] 19:50"
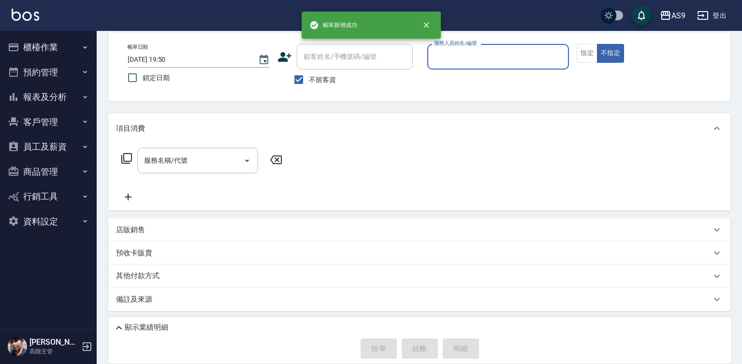
click at [462, 56] on input "服務人員姓名/編號" at bounding box center [497, 56] width 133 height 17
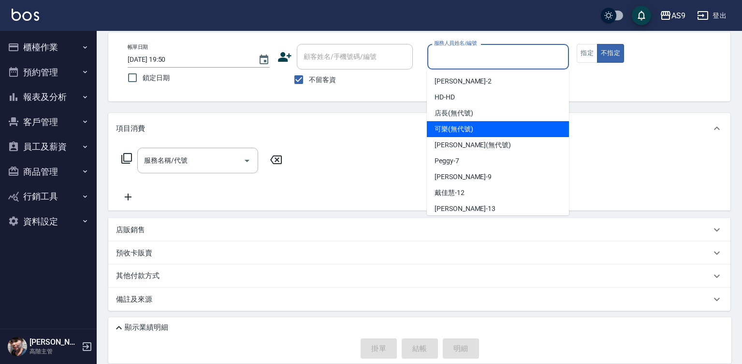
click at [458, 126] on span "可樂 (無代號)" at bounding box center [453, 129] width 39 height 10
type input "可樂(無代號)"
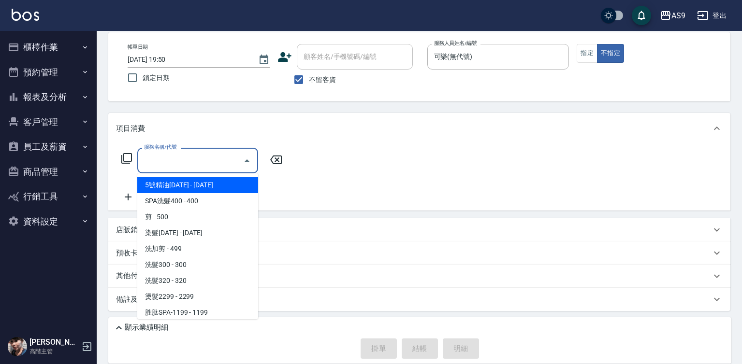
click at [208, 162] on input "服務名稱/代號" at bounding box center [191, 160] width 98 height 17
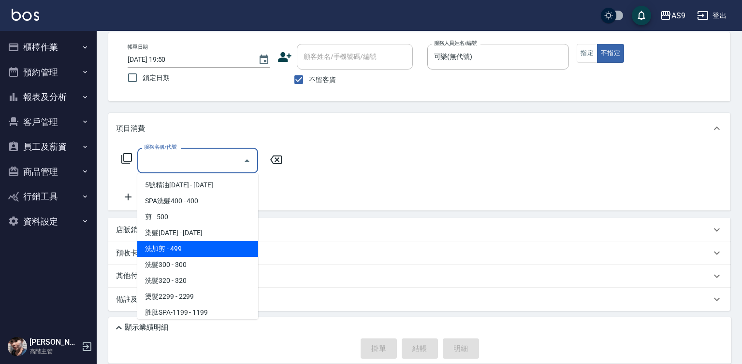
click at [200, 247] on span "洗加剪 - 499" at bounding box center [197, 249] width 121 height 16
type input "洗加剪(洗加剪)"
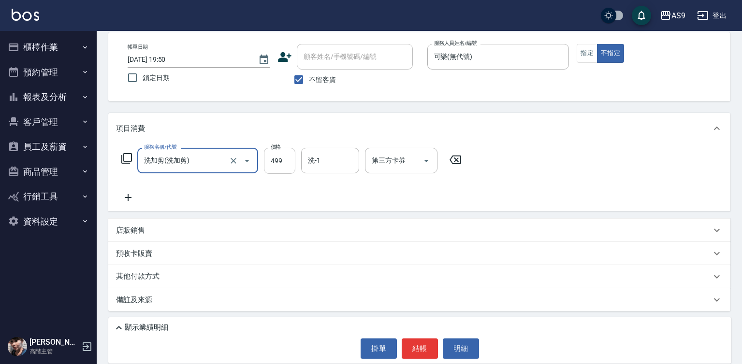
click at [273, 165] on input "499" at bounding box center [279, 161] width 31 height 26
type input "700"
click at [583, 57] on button "指定" at bounding box center [586, 53] width 21 height 19
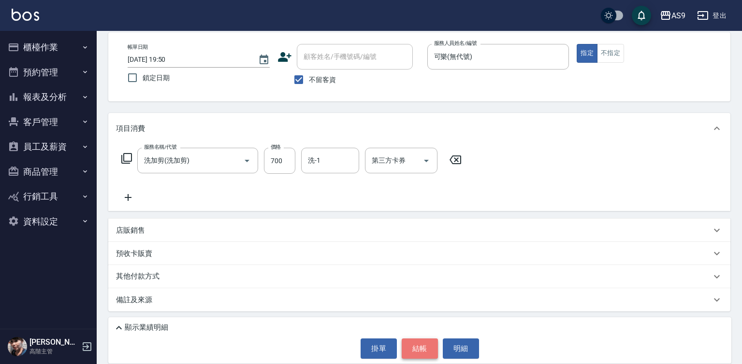
click at [409, 349] on button "結帳" at bounding box center [420, 349] width 36 height 20
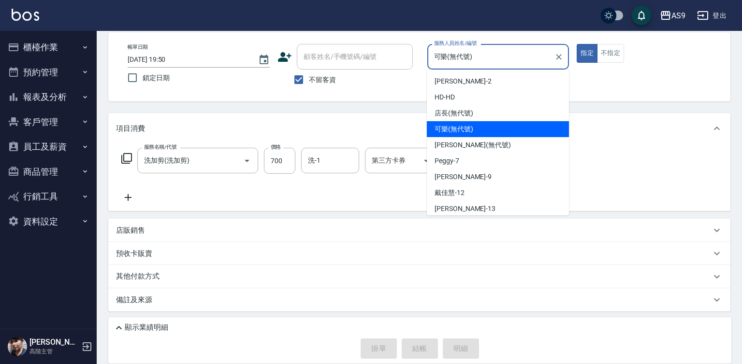
click at [468, 58] on input "可樂(無代號)" at bounding box center [490, 56] width 119 height 17
type input "[DATE] 20:00"
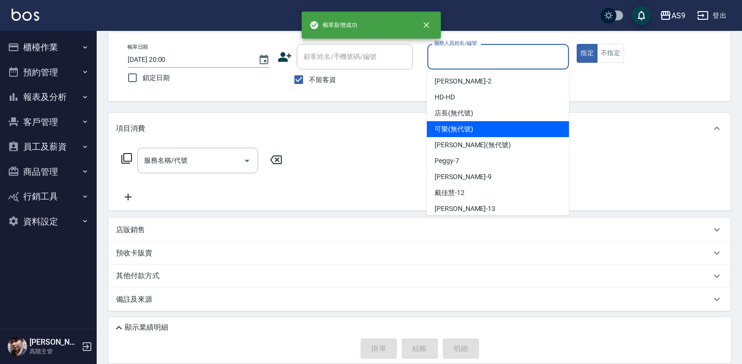
click at [466, 130] on span "可樂 (無代號)" at bounding box center [453, 129] width 39 height 10
type input "可樂(無代號)"
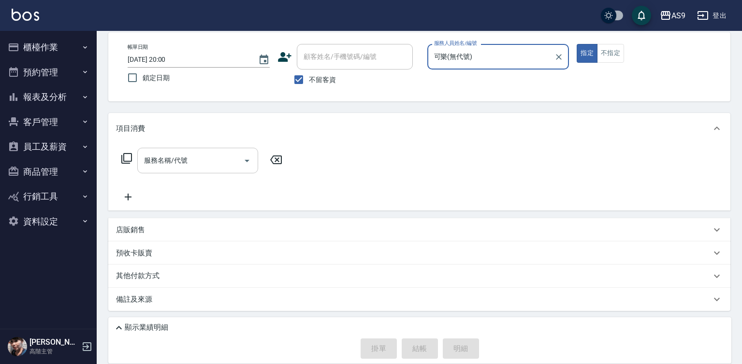
click at [174, 165] on div "服務名稱/代號 服務名稱/代號" at bounding box center [197, 161] width 121 height 26
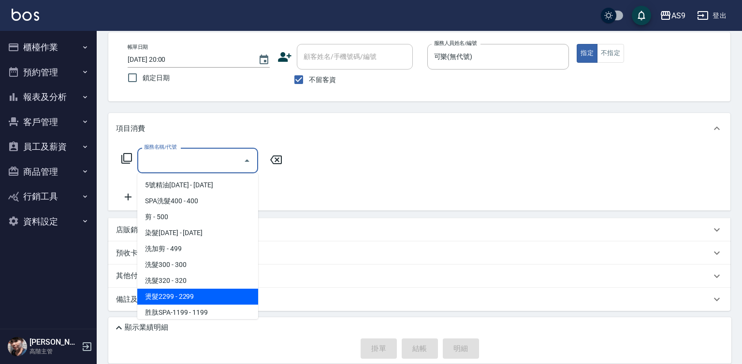
click at [195, 297] on span "燙髮2299 - 2299" at bounding box center [197, 297] width 121 height 16
type input "燙髮2299(燙2299)"
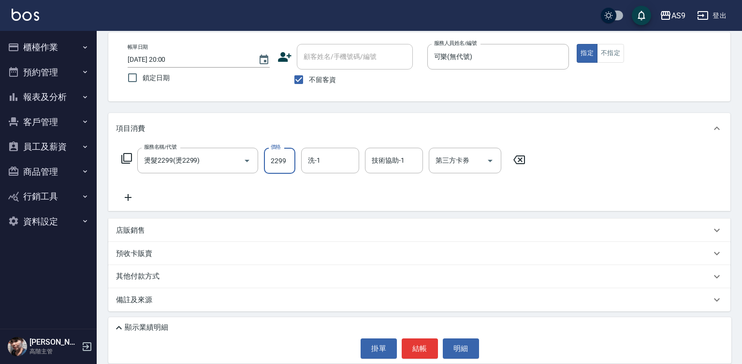
click at [279, 158] on input "2299" at bounding box center [279, 161] width 31 height 26
type input "2300"
click at [617, 52] on button "不指定" at bounding box center [610, 53] width 27 height 19
click at [411, 351] on button "結帳" at bounding box center [420, 349] width 36 height 20
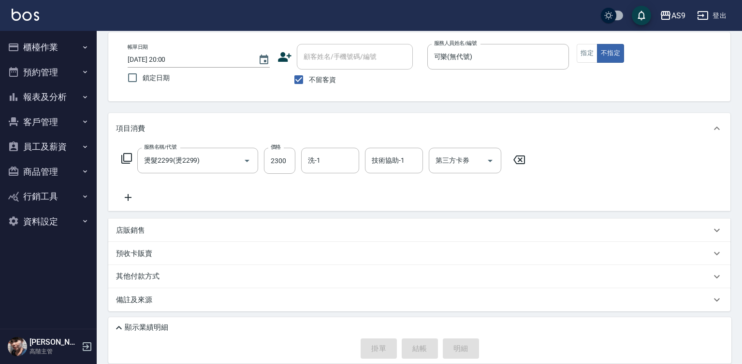
type input "[DATE] 20:01"
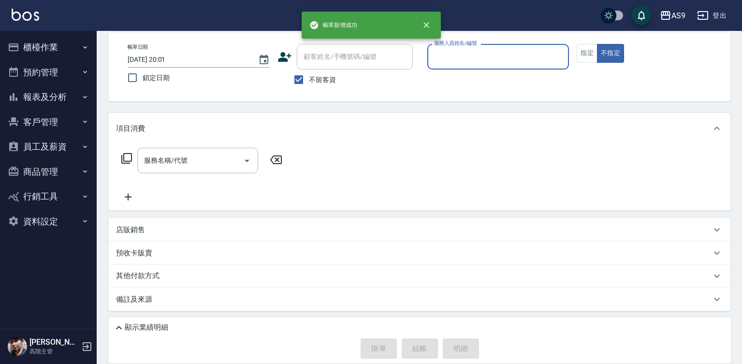
click at [489, 51] on input "服務人員姓名/編號" at bounding box center [497, 56] width 133 height 17
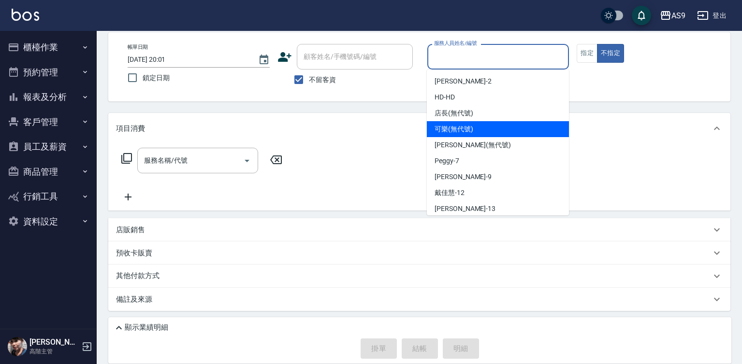
drag, startPoint x: 469, startPoint y: 135, endPoint x: 312, endPoint y: 136, distance: 157.0
click at [469, 135] on div "可樂 (無代號)" at bounding box center [498, 129] width 142 height 16
type input "可樂(無代號)"
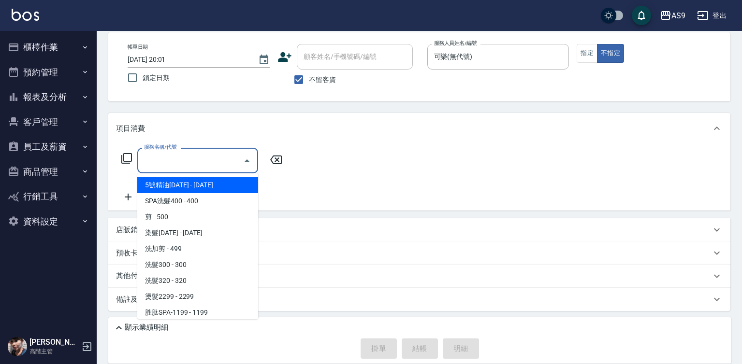
click at [231, 153] on input "服務名稱/代號" at bounding box center [191, 160] width 98 height 17
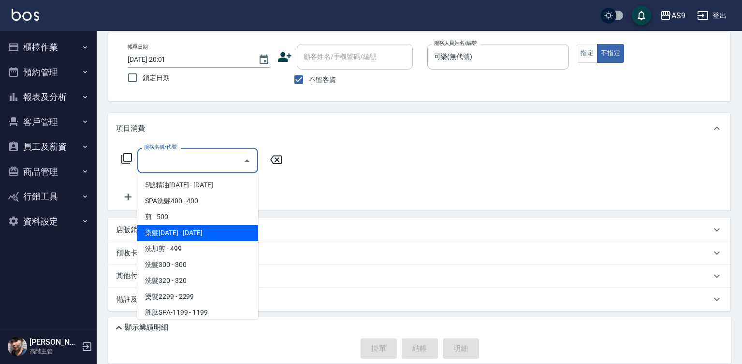
click at [188, 234] on span "染髮[DATE] - [DATE]" at bounding box center [197, 233] width 121 height 16
type input "染髮1500(染髮1500)"
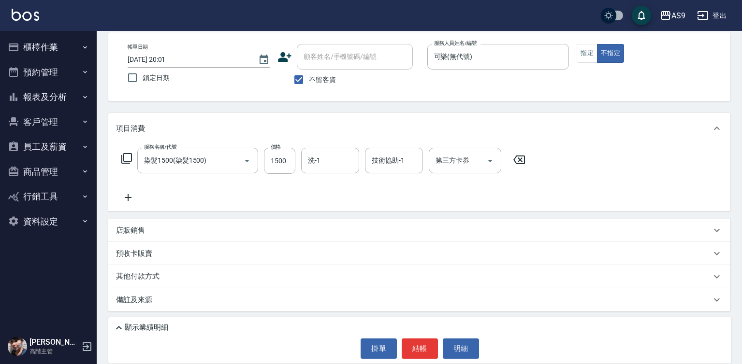
click at [129, 201] on icon at bounding box center [128, 198] width 24 height 12
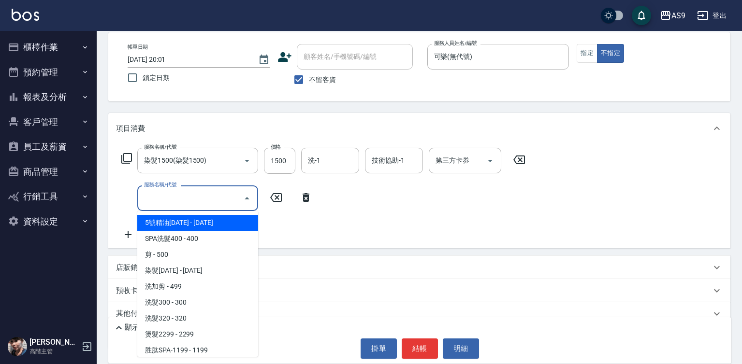
click at [158, 206] on input "服務名稱/代號" at bounding box center [191, 198] width 98 height 17
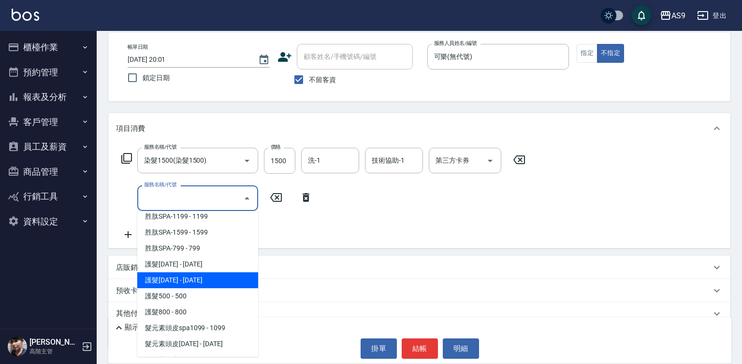
scroll to position [145, 0]
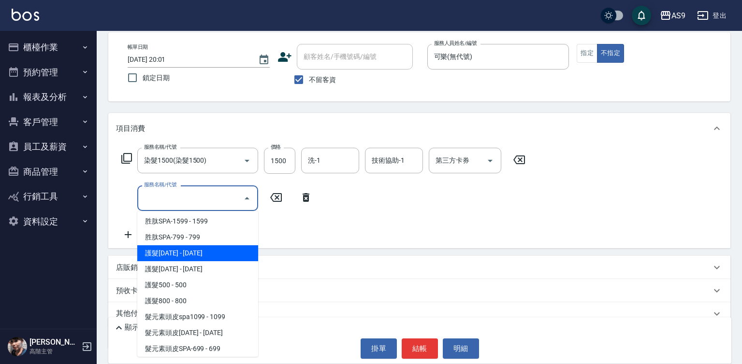
click at [200, 255] on span "護髮[DATE] - [DATE]" at bounding box center [197, 253] width 121 height 16
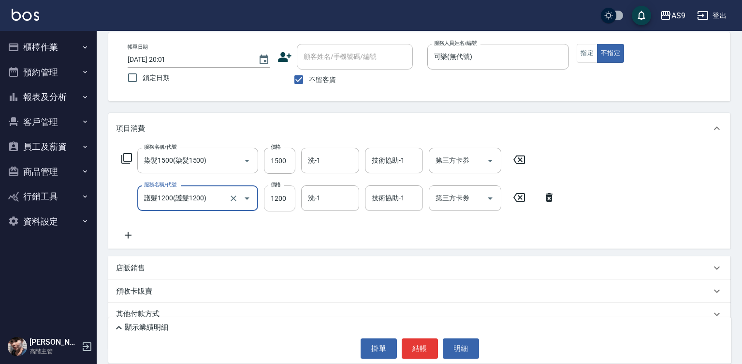
click at [283, 202] on input "1200" at bounding box center [279, 199] width 31 height 26
type input "護髮1200"
click at [283, 202] on input "1200" at bounding box center [279, 199] width 31 height 26
click at [282, 201] on input "1200" at bounding box center [279, 199] width 31 height 26
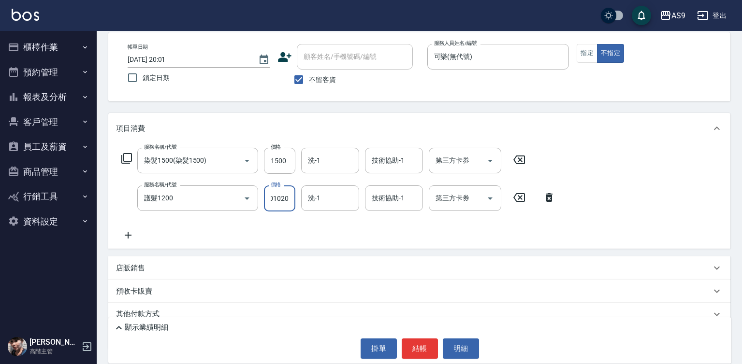
click at [287, 198] on input "12010200" at bounding box center [279, 199] width 31 height 26
type input "1020"
click at [282, 165] on input "1500" at bounding box center [279, 161] width 31 height 26
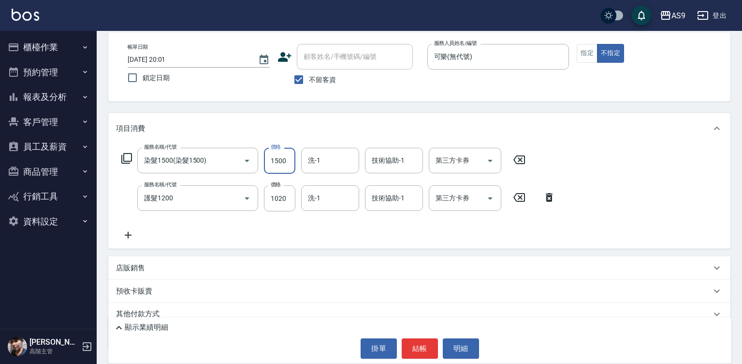
click at [282, 165] on input "1500" at bounding box center [279, 161] width 31 height 26
type input "2000"
click at [591, 55] on button "指定" at bounding box center [586, 53] width 21 height 19
click at [425, 349] on button "結帳" at bounding box center [420, 349] width 36 height 20
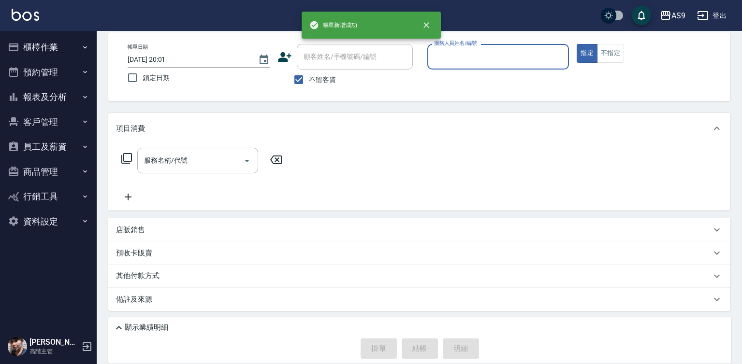
click at [477, 59] on input "服務人員姓名/編號" at bounding box center [497, 56] width 133 height 17
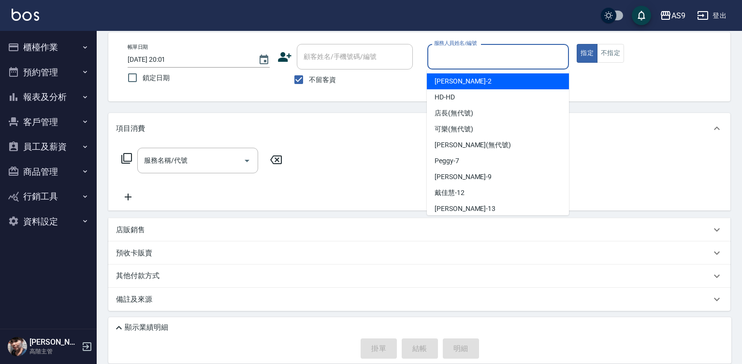
click at [462, 77] on span "[PERSON_NAME]蘭 -2" at bounding box center [462, 81] width 57 height 10
type input "[PERSON_NAME]蘭-2"
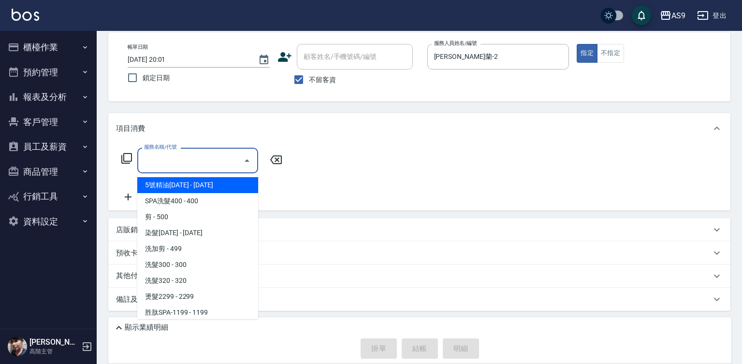
click at [224, 156] on input "服務名稱/代號" at bounding box center [191, 160] width 98 height 17
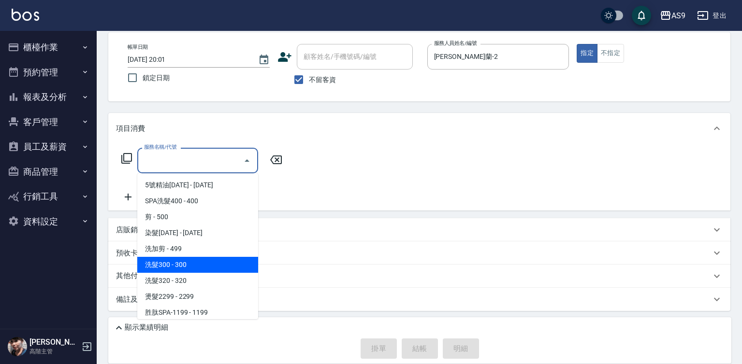
click at [181, 268] on span "洗髮300 - 300" at bounding box center [197, 265] width 121 height 16
type input "洗髮300(洗 髮300)"
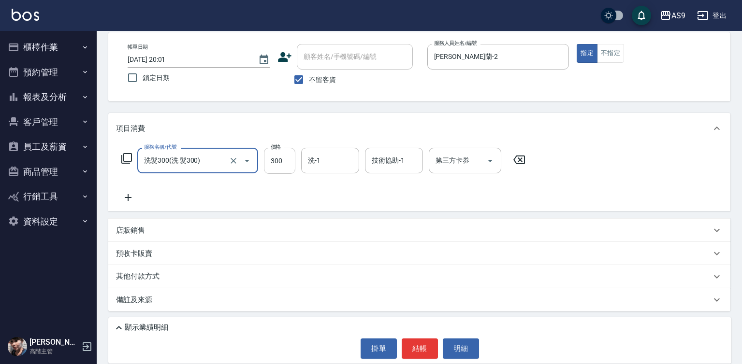
click at [280, 167] on input "300" at bounding box center [279, 161] width 31 height 26
click at [280, 164] on input "220" at bounding box center [279, 161] width 31 height 26
type input "272"
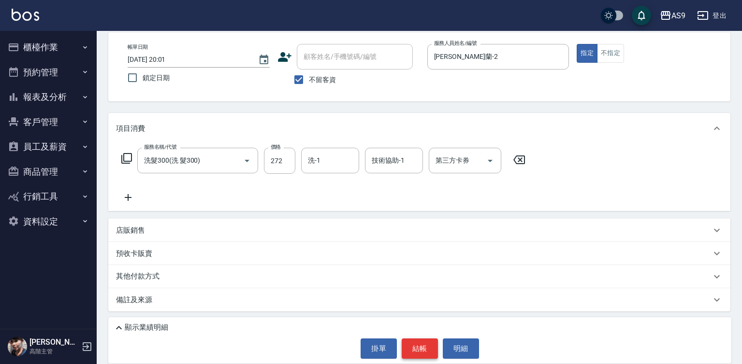
drag, startPoint x: 423, startPoint y: 336, endPoint x: 418, endPoint y: 348, distance: 13.2
click at [423, 337] on div "顯示業績明細 掛單 結帳 明細" at bounding box center [419, 340] width 623 height 46
click at [418, 348] on button "結帳" at bounding box center [420, 349] width 36 height 20
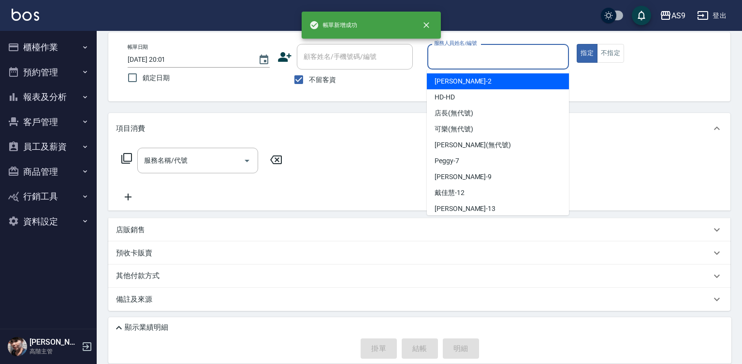
click at [463, 63] on input "服務人員姓名/編號" at bounding box center [497, 56] width 133 height 17
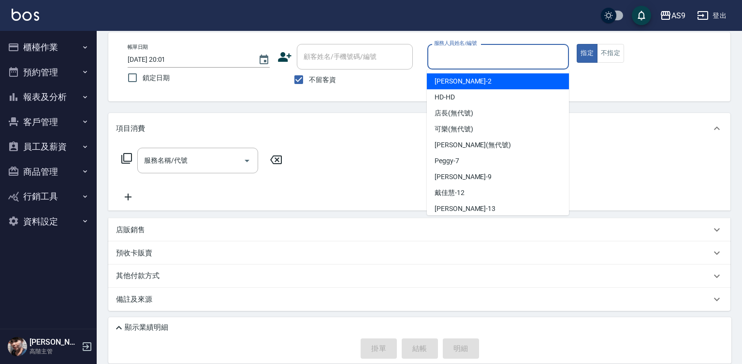
click at [459, 83] on span "[PERSON_NAME]蘭 -2" at bounding box center [462, 81] width 57 height 10
type input "[PERSON_NAME]蘭-2"
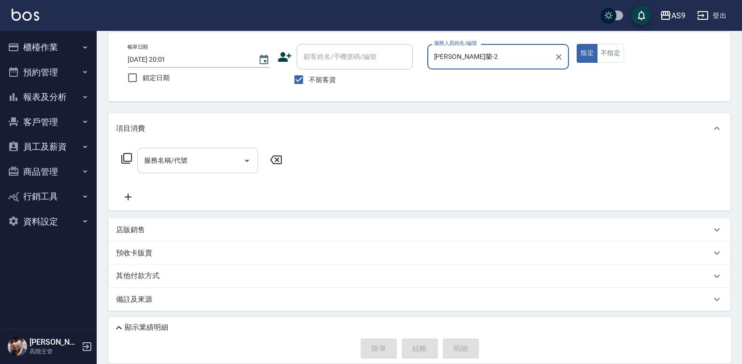
click at [193, 163] on input "服務名稱/代號" at bounding box center [191, 160] width 98 height 17
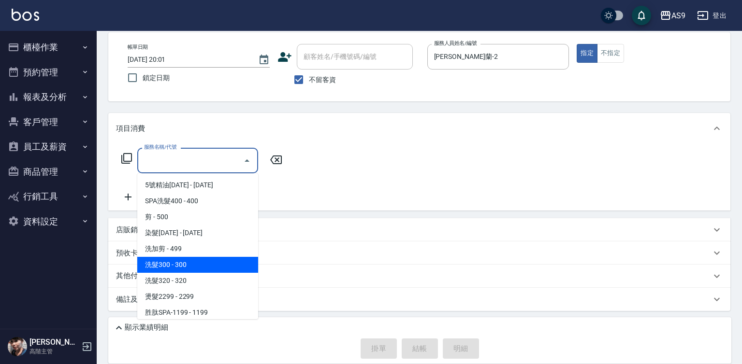
click at [196, 265] on span "洗髮300 - 300" at bounding box center [197, 265] width 121 height 16
type input "洗髮300(洗 髮300)"
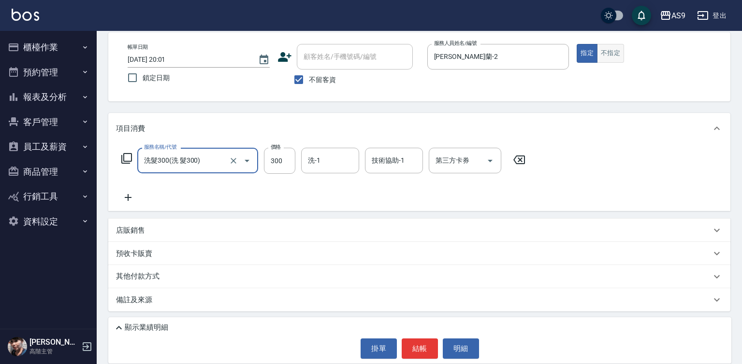
click at [620, 49] on button "不指定" at bounding box center [610, 53] width 27 height 19
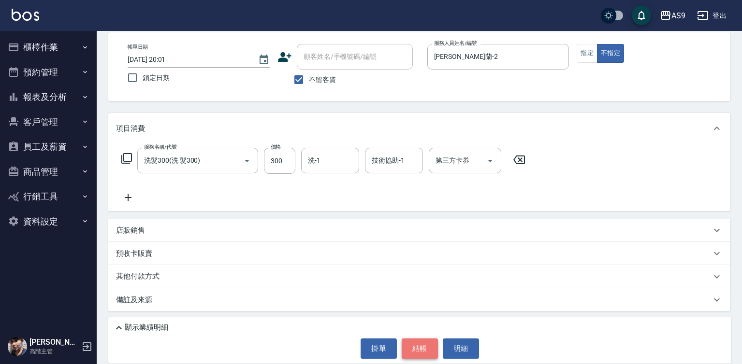
click at [416, 351] on button "結帳" at bounding box center [420, 349] width 36 height 20
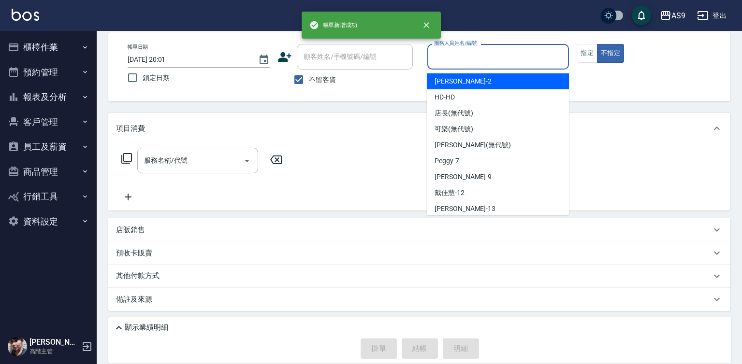
click at [456, 57] on input "服務人員姓名/編號" at bounding box center [497, 56] width 133 height 17
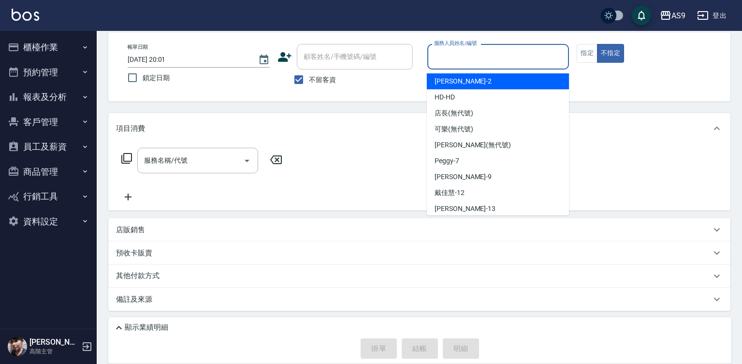
click at [466, 81] on span "[PERSON_NAME]蘭 -2" at bounding box center [462, 81] width 57 height 10
type input "[PERSON_NAME]蘭-2"
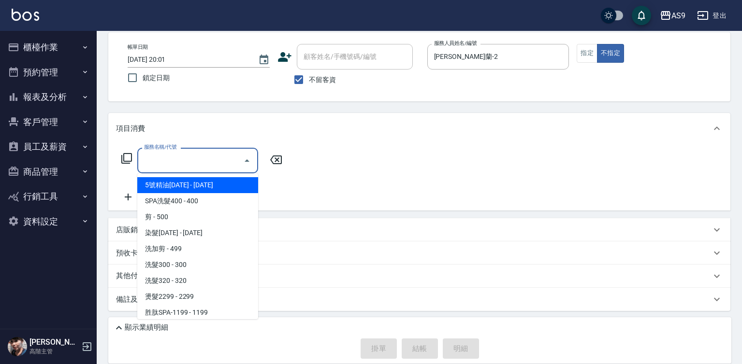
click at [187, 160] on input "服務名稱/代號" at bounding box center [191, 160] width 98 height 17
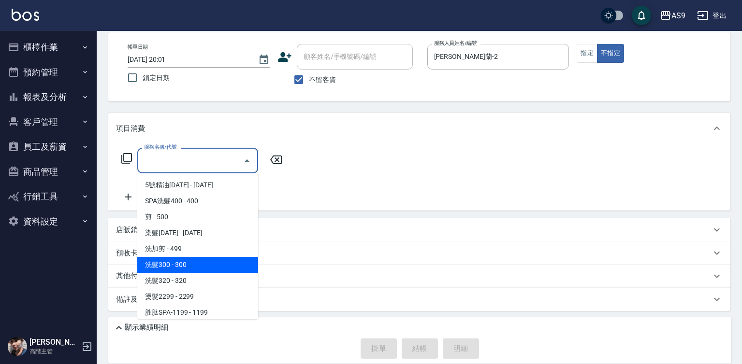
click at [204, 263] on span "洗髮300 - 300" at bounding box center [197, 265] width 121 height 16
type input "洗髮300(洗 髮300)"
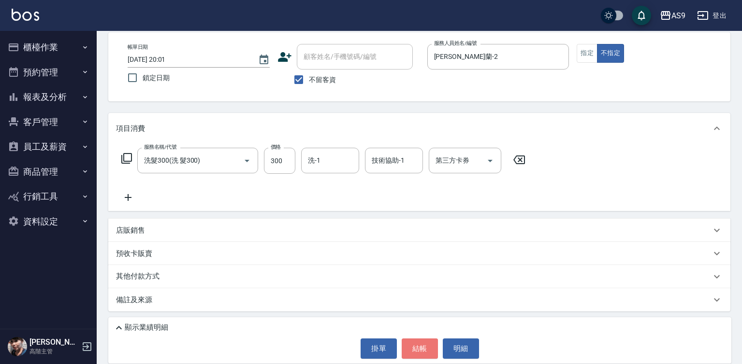
drag, startPoint x: 405, startPoint y: 346, endPoint x: 410, endPoint y: 345, distance: 4.9
click at [406, 346] on button "結帳" at bounding box center [420, 349] width 36 height 20
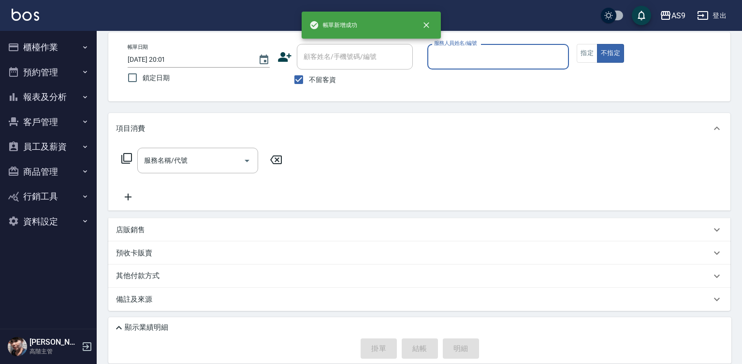
click at [477, 51] on input "服務人員姓名/編號" at bounding box center [497, 56] width 133 height 17
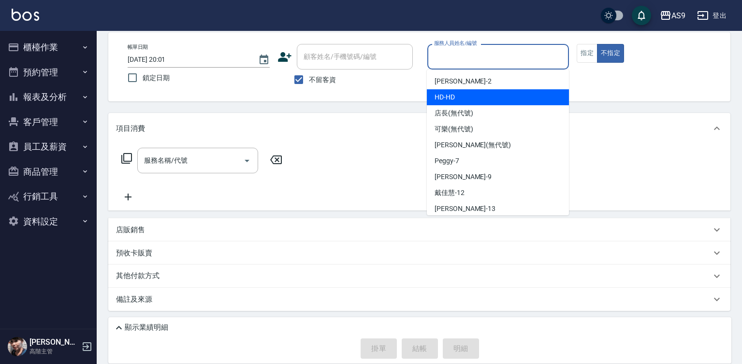
click at [470, 83] on span "[PERSON_NAME]蘭 -2" at bounding box center [462, 81] width 57 height 10
type input "[PERSON_NAME]蘭-2"
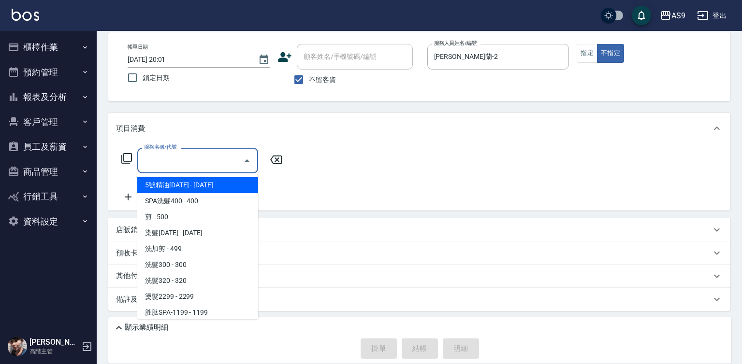
click at [204, 161] on input "服務名稱/代號" at bounding box center [191, 160] width 98 height 17
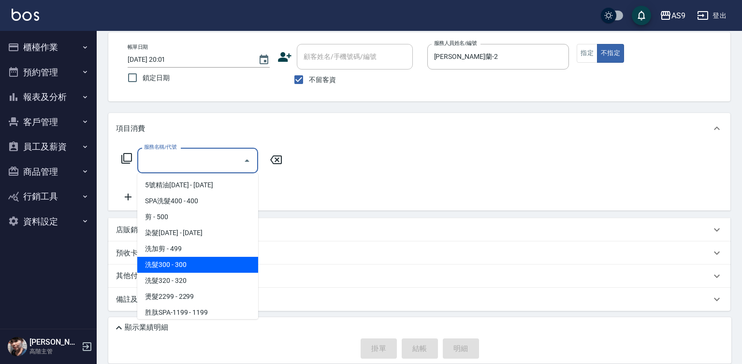
click at [200, 264] on span "洗髮300 - 300" at bounding box center [197, 265] width 121 height 16
type input "洗髮300(洗 髮300)"
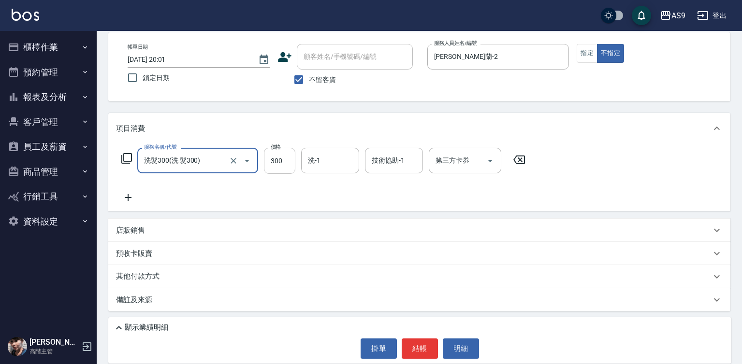
click at [282, 158] on input "300" at bounding box center [279, 161] width 31 height 26
type input "272"
click at [413, 341] on button "結帳" at bounding box center [420, 349] width 36 height 20
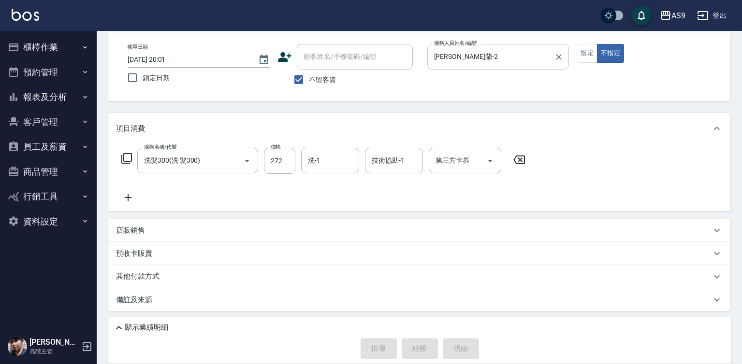
type input "[DATE] 20:02"
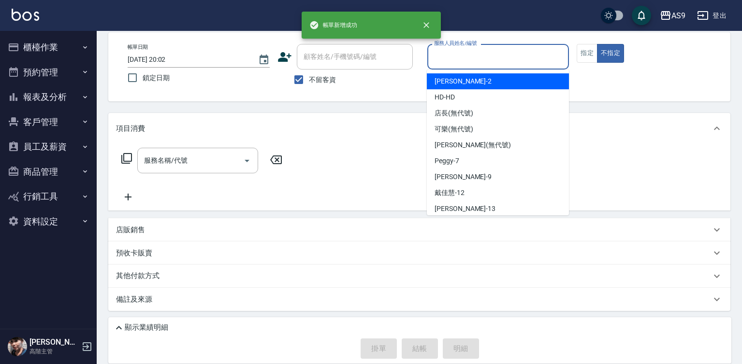
drag, startPoint x: 469, startPoint y: 55, endPoint x: 470, endPoint y: 124, distance: 69.1
click at [469, 66] on div "服務人員姓名/編號" at bounding box center [498, 57] width 142 height 26
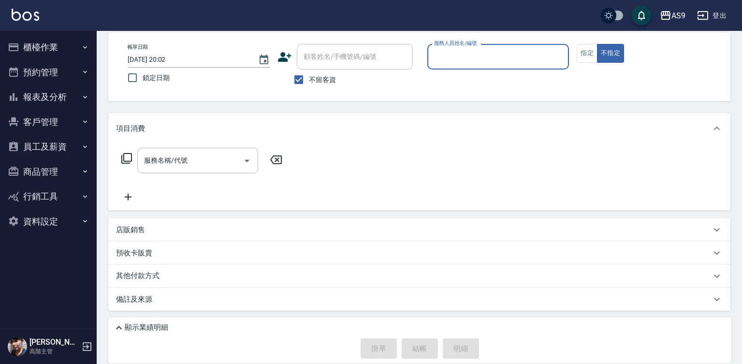
click at [462, 59] on input "服務人員姓名/編號" at bounding box center [497, 56] width 133 height 17
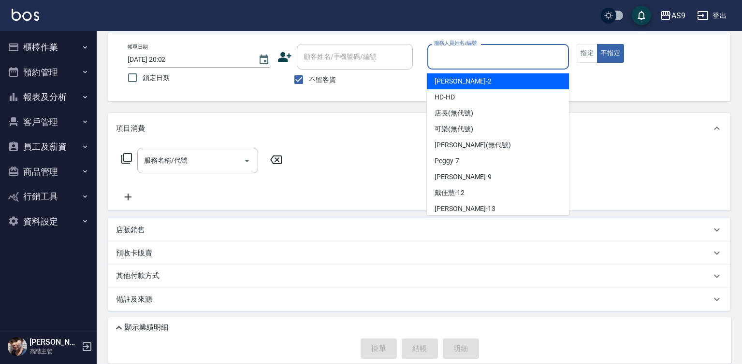
click at [462, 83] on span "[PERSON_NAME]蘭 -2" at bounding box center [462, 81] width 57 height 10
type input "[PERSON_NAME]蘭-2"
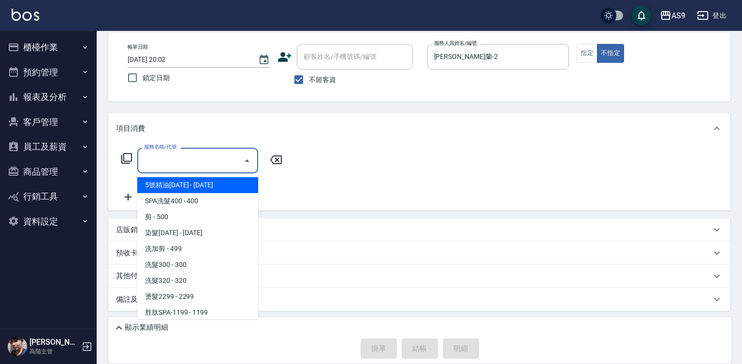
click at [187, 163] on input "服務名稱/代號" at bounding box center [191, 160] width 98 height 17
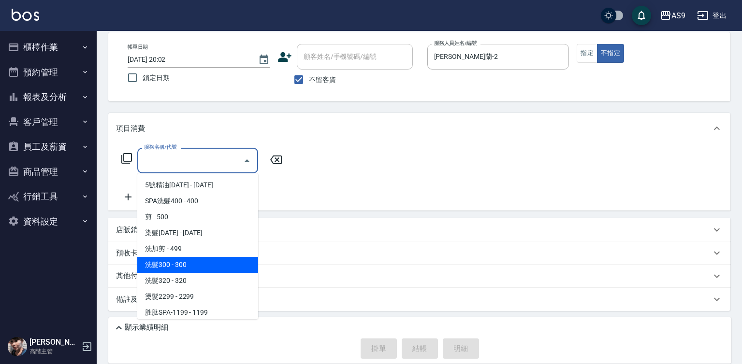
click at [190, 268] on span "洗髮300 - 300" at bounding box center [197, 265] width 121 height 16
type input "洗髮300(洗 髮300)"
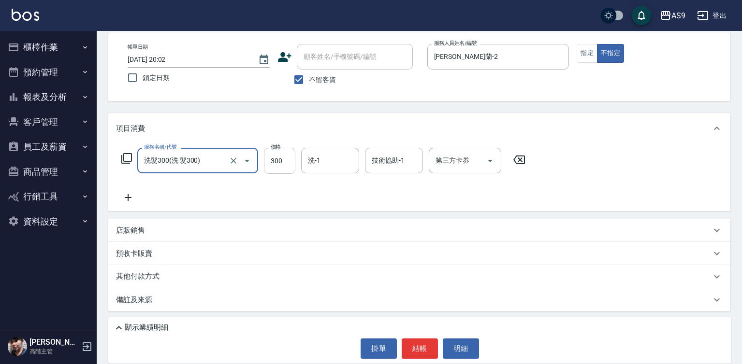
click at [278, 163] on input "300" at bounding box center [279, 161] width 31 height 26
type input "218"
click at [585, 58] on button "指定" at bounding box center [586, 53] width 21 height 19
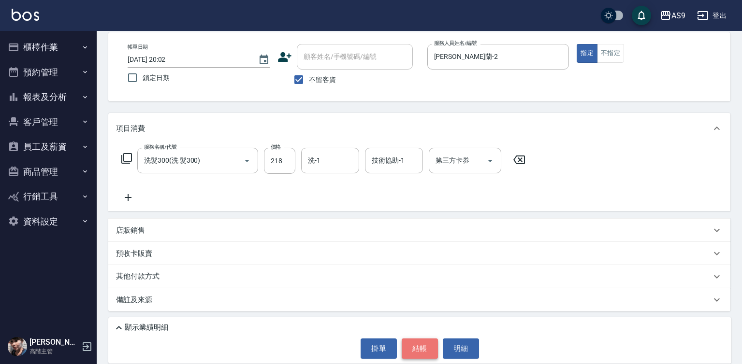
click at [425, 348] on button "結帳" at bounding box center [420, 349] width 36 height 20
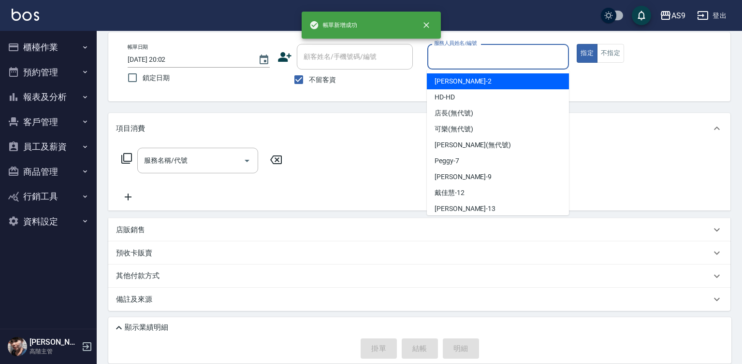
click at [463, 59] on input "服務人員姓名/編號" at bounding box center [497, 56] width 133 height 17
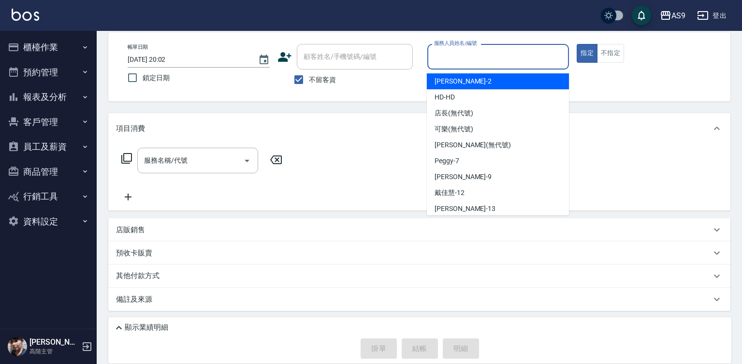
click at [468, 85] on span "[PERSON_NAME]蘭 -2" at bounding box center [462, 81] width 57 height 10
type input "[PERSON_NAME]蘭-2"
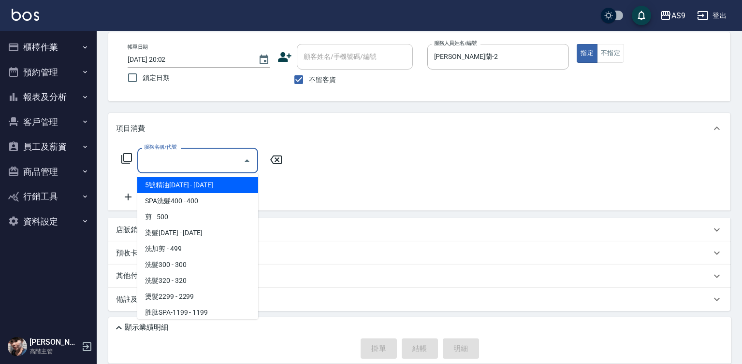
click at [211, 159] on input "服務名稱/代號" at bounding box center [191, 160] width 98 height 17
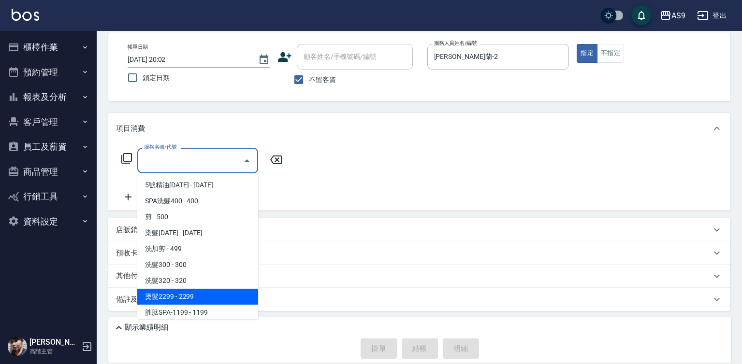
click at [201, 297] on span "燙髮2299 - 2299" at bounding box center [197, 297] width 121 height 16
type input "燙髮2299(燙2299)"
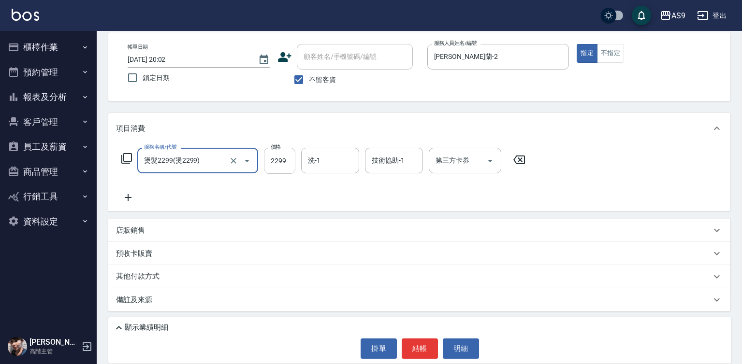
click at [277, 163] on input "2299" at bounding box center [279, 161] width 31 height 26
type input "1299"
click at [129, 197] on icon at bounding box center [128, 198] width 24 height 12
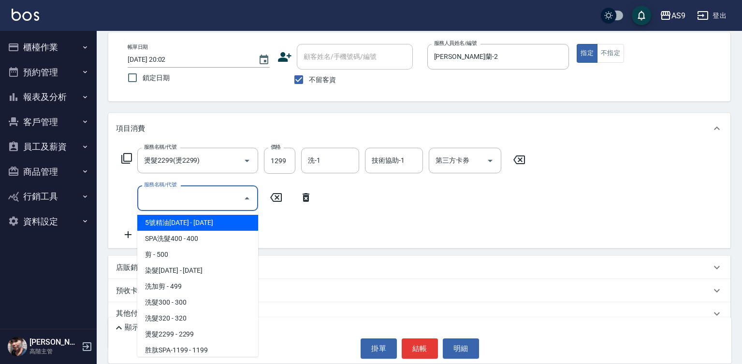
click at [162, 201] on input "服務名稱/代號" at bounding box center [191, 198] width 98 height 17
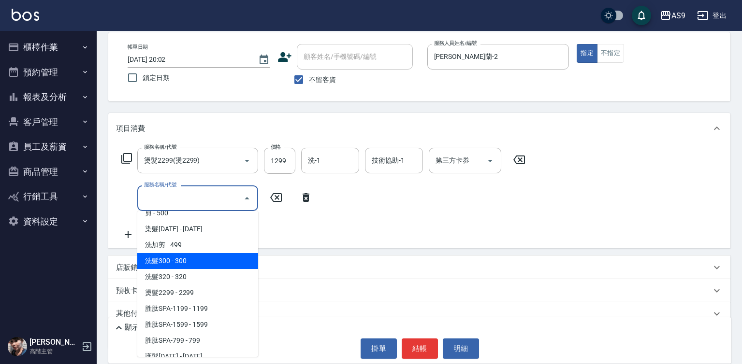
scroll to position [97, 0]
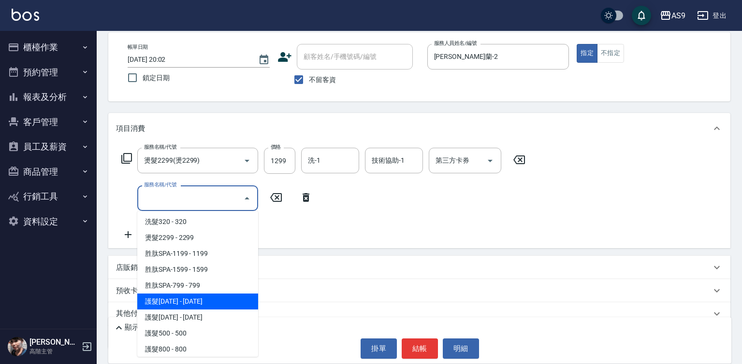
click at [204, 301] on span "護髮[DATE] - [DATE]" at bounding box center [197, 302] width 121 height 16
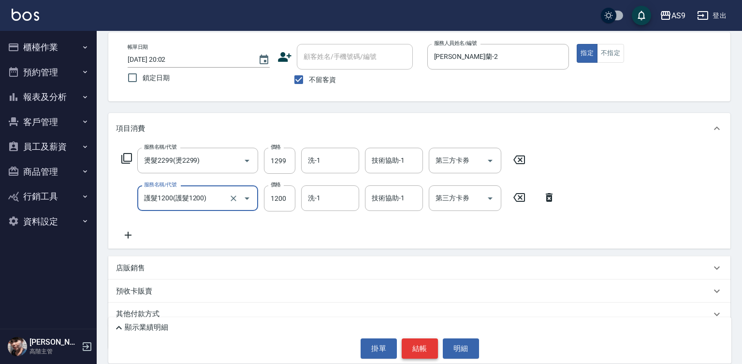
type input "護髮1200"
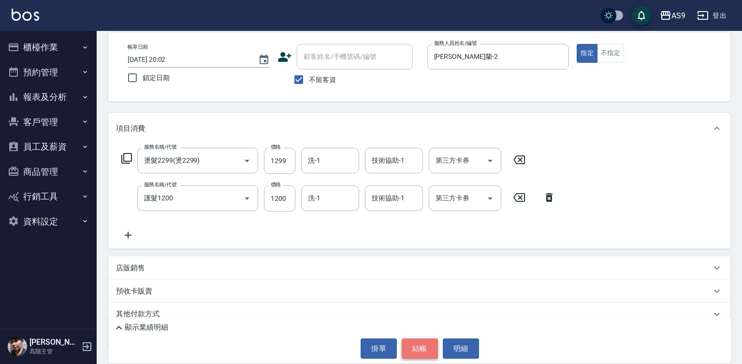
click at [422, 354] on button "結帳" at bounding box center [420, 349] width 36 height 20
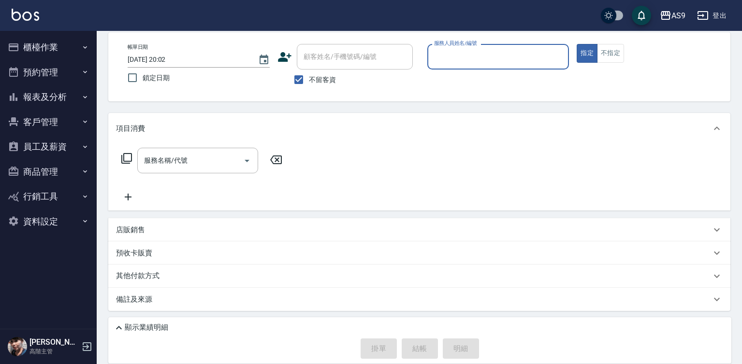
click at [63, 101] on button "報表及分析" at bounding box center [48, 97] width 89 height 25
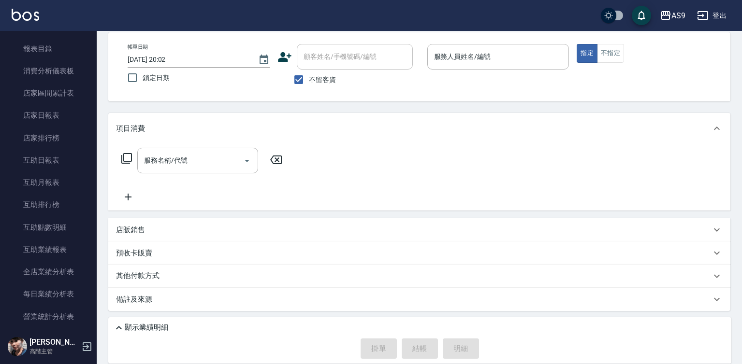
scroll to position [242, 0]
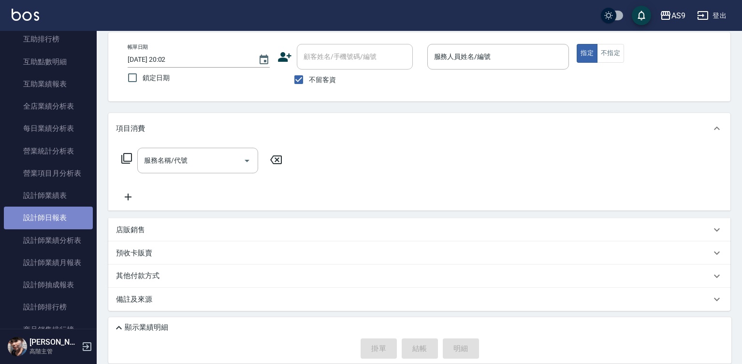
click at [67, 221] on link "設計師日報表" at bounding box center [48, 218] width 89 height 22
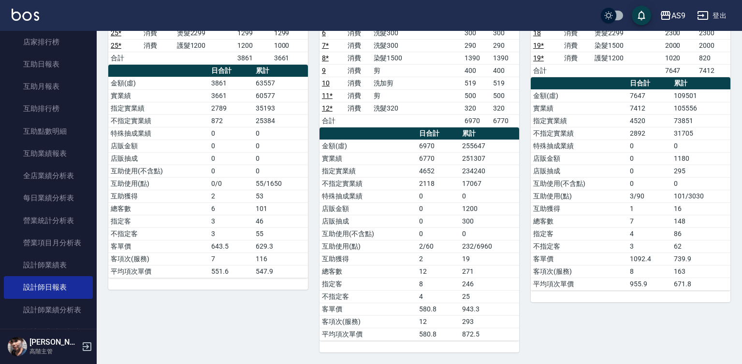
scroll to position [86, 0]
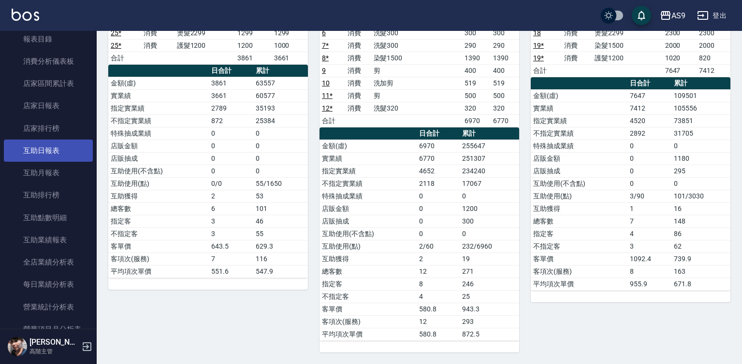
click at [61, 152] on link "互助日報表" at bounding box center [48, 151] width 89 height 22
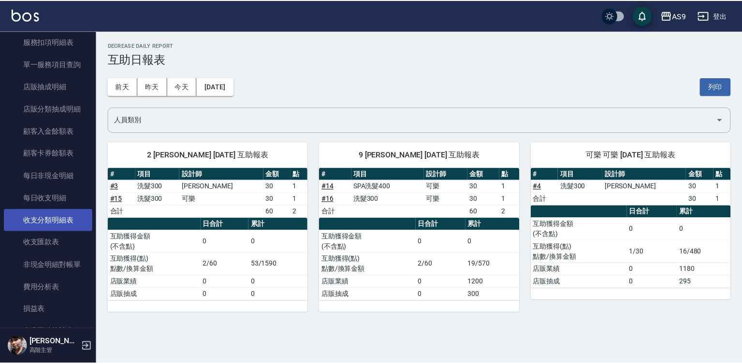
scroll to position [810, 0]
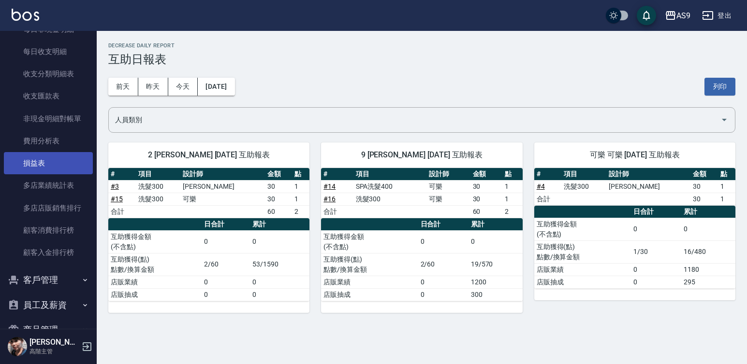
click at [62, 156] on link "損益表" at bounding box center [48, 163] width 89 height 22
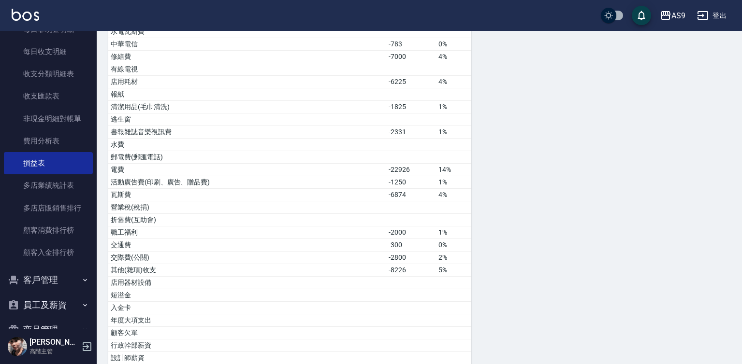
scroll to position [483, 0]
